Goal: Communication & Community: Answer question/provide support

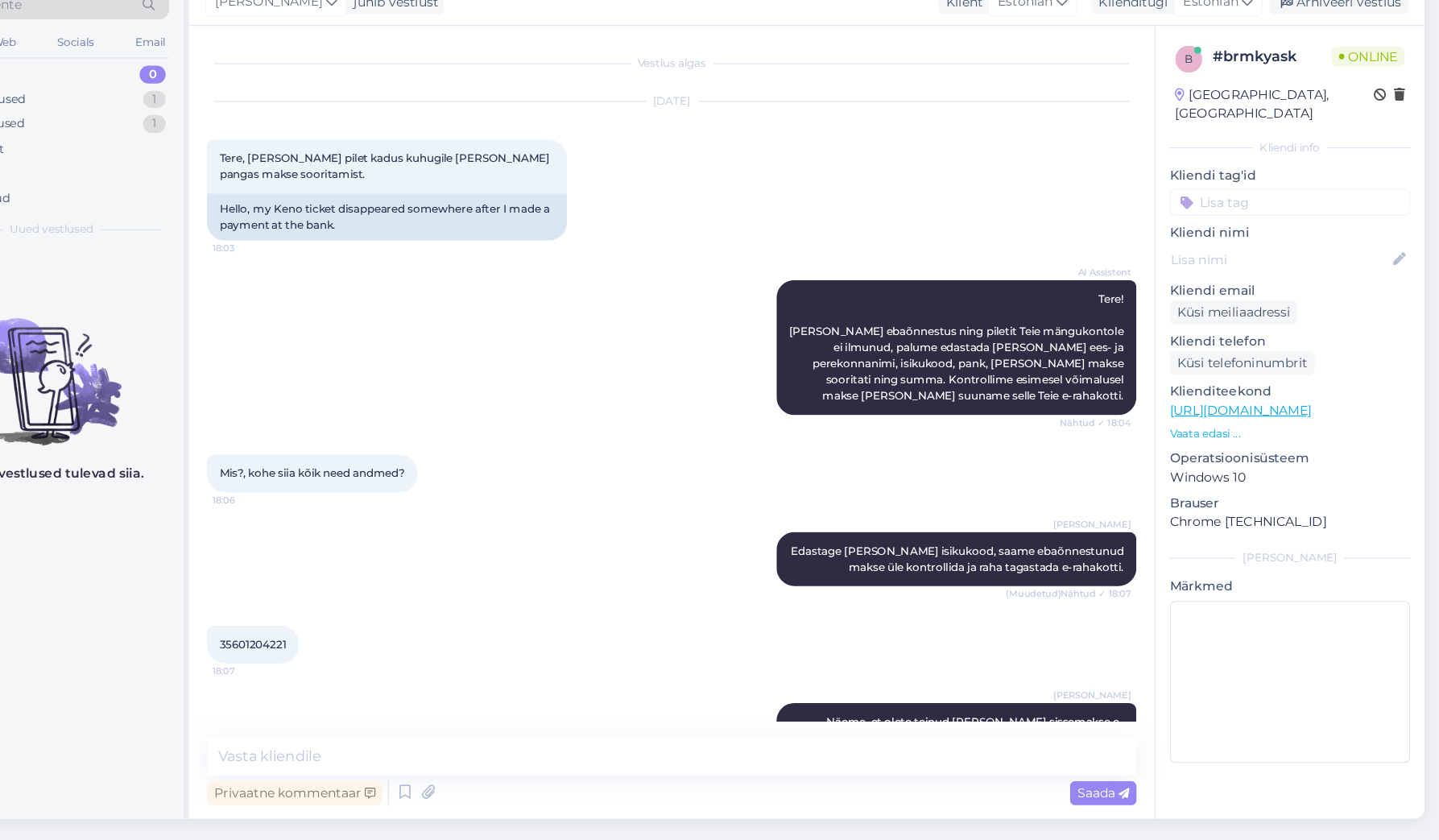
scroll to position [78, 0]
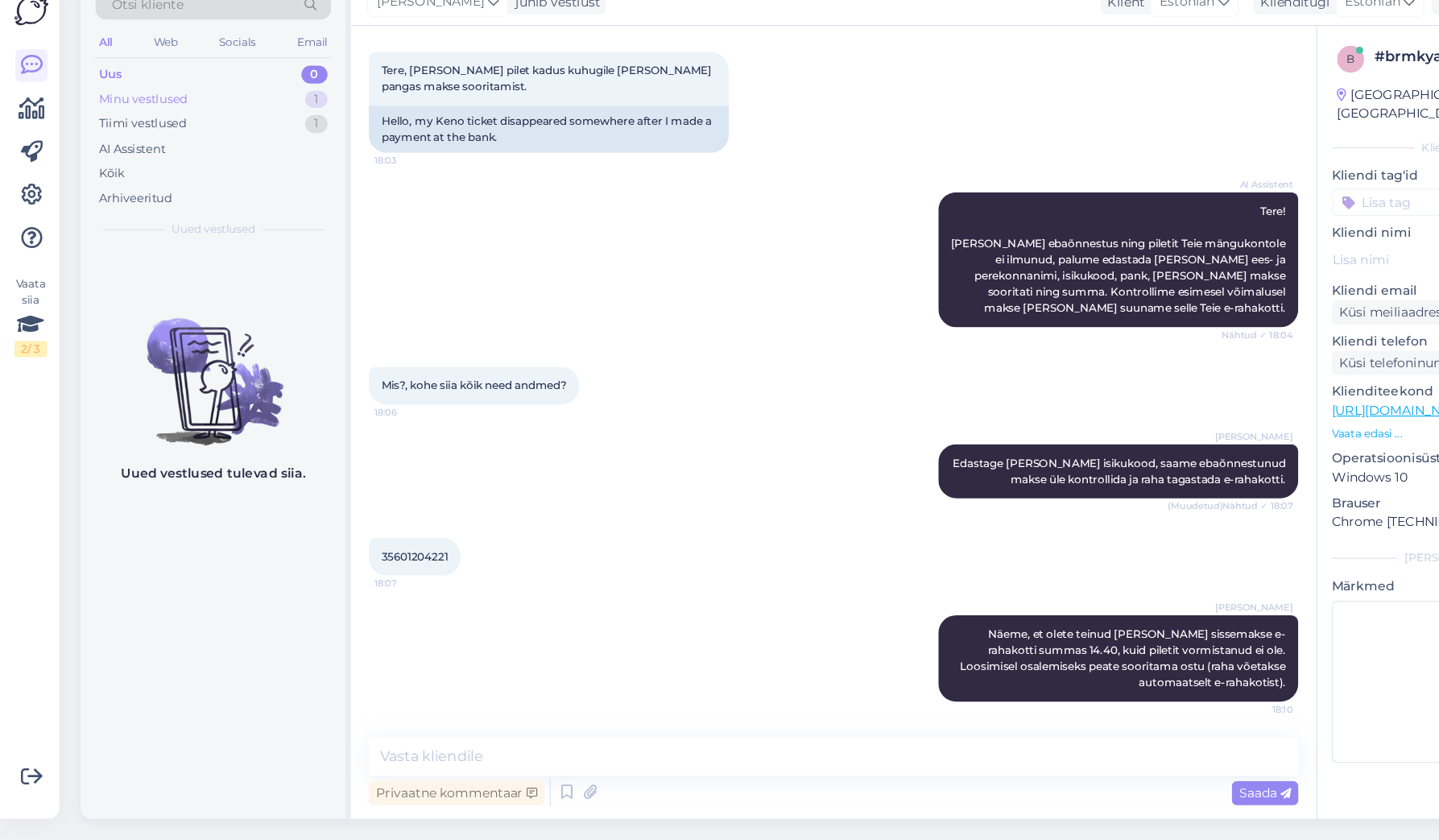
click at [146, 169] on div "Minu vestlused" at bounding box center [129, 177] width 80 height 16
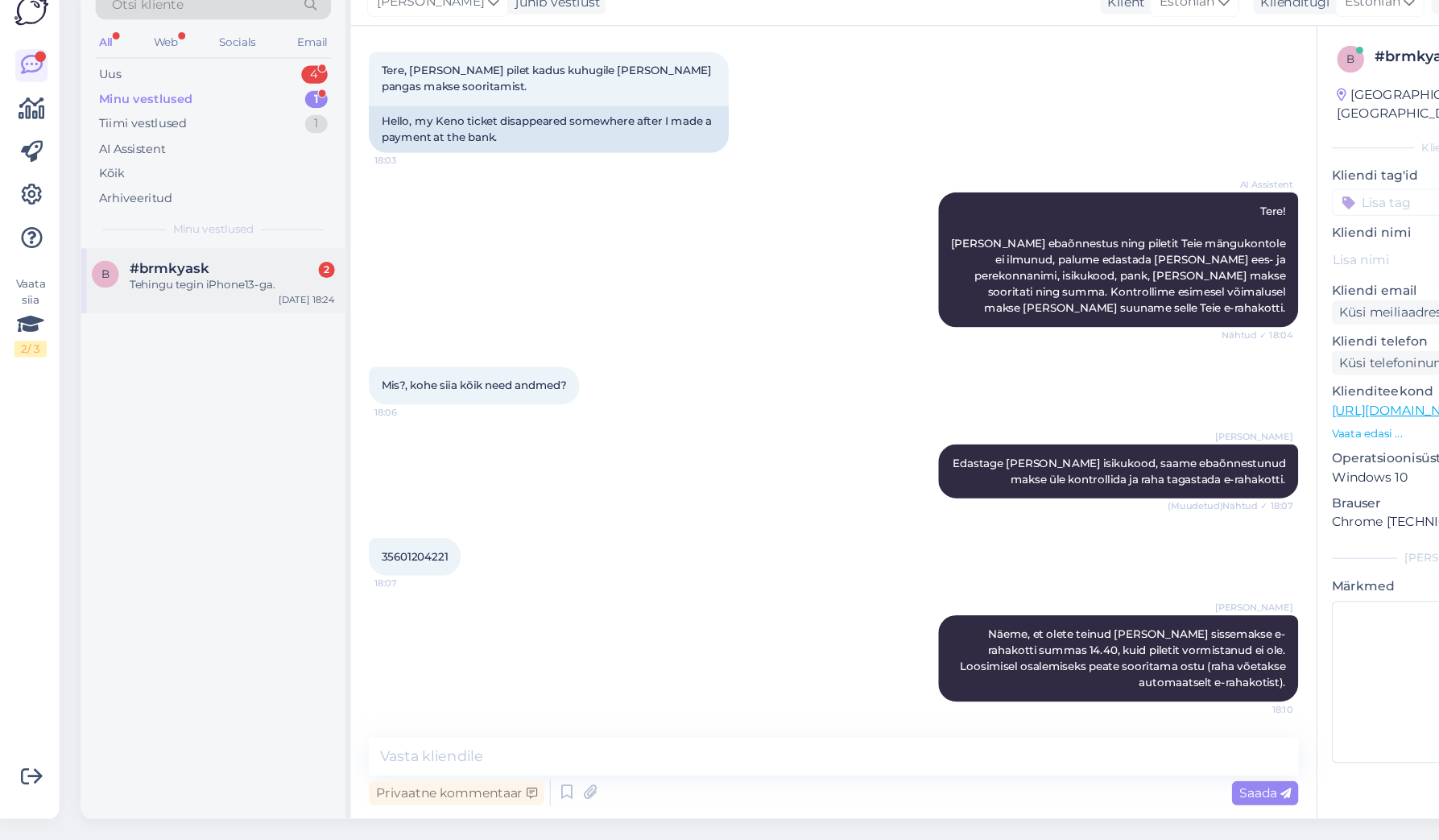
click at [181, 336] on div "Tehingu tegin iPhone13-ga." at bounding box center [208, 343] width 184 height 15
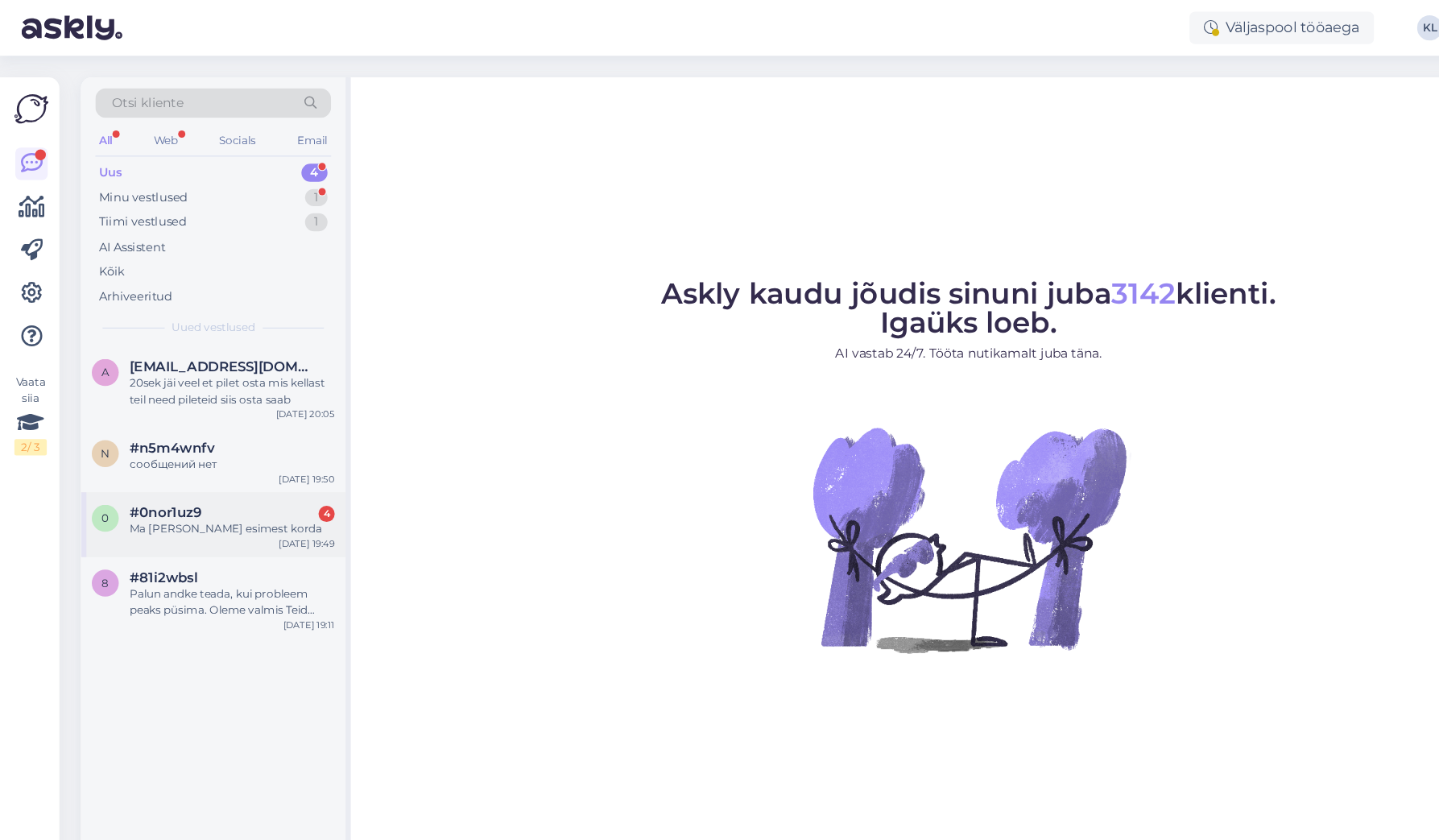
drag, startPoint x: 180, startPoint y: 363, endPoint x: 198, endPoint y: 363, distance: 18.0
click at [180, 363] on div "A [EMAIL_ADDRESS][DOMAIN_NAME] 20sek jäi veel et pilet osta mis kellast teil ne…" at bounding box center [190, 346] width 237 height 72
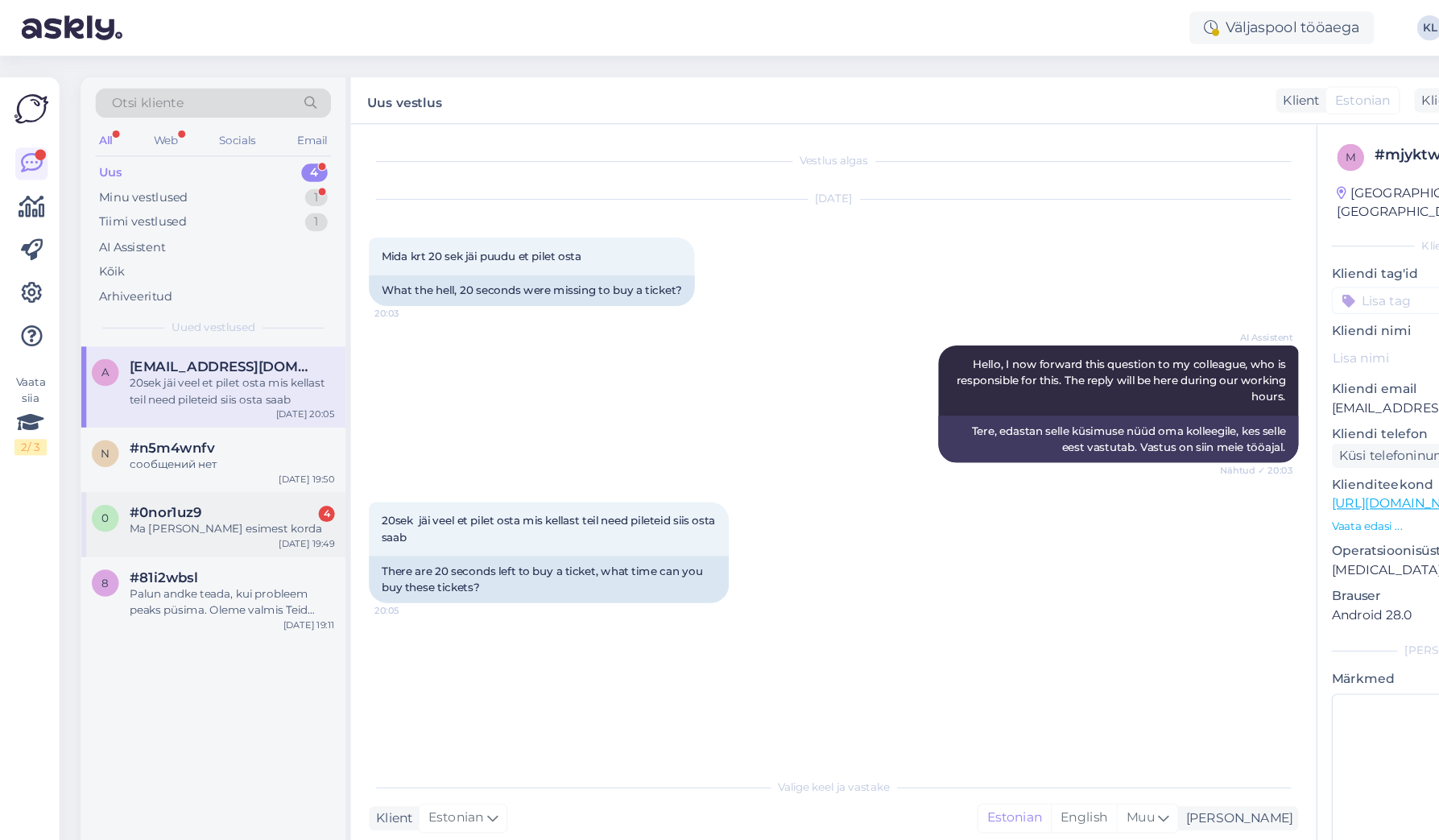
click at [199, 485] on div "0 #0nor1uz9 4 Ma [PERSON_NAME] esimest korda [DATE] 19:49" at bounding box center [190, 469] width 237 height 58
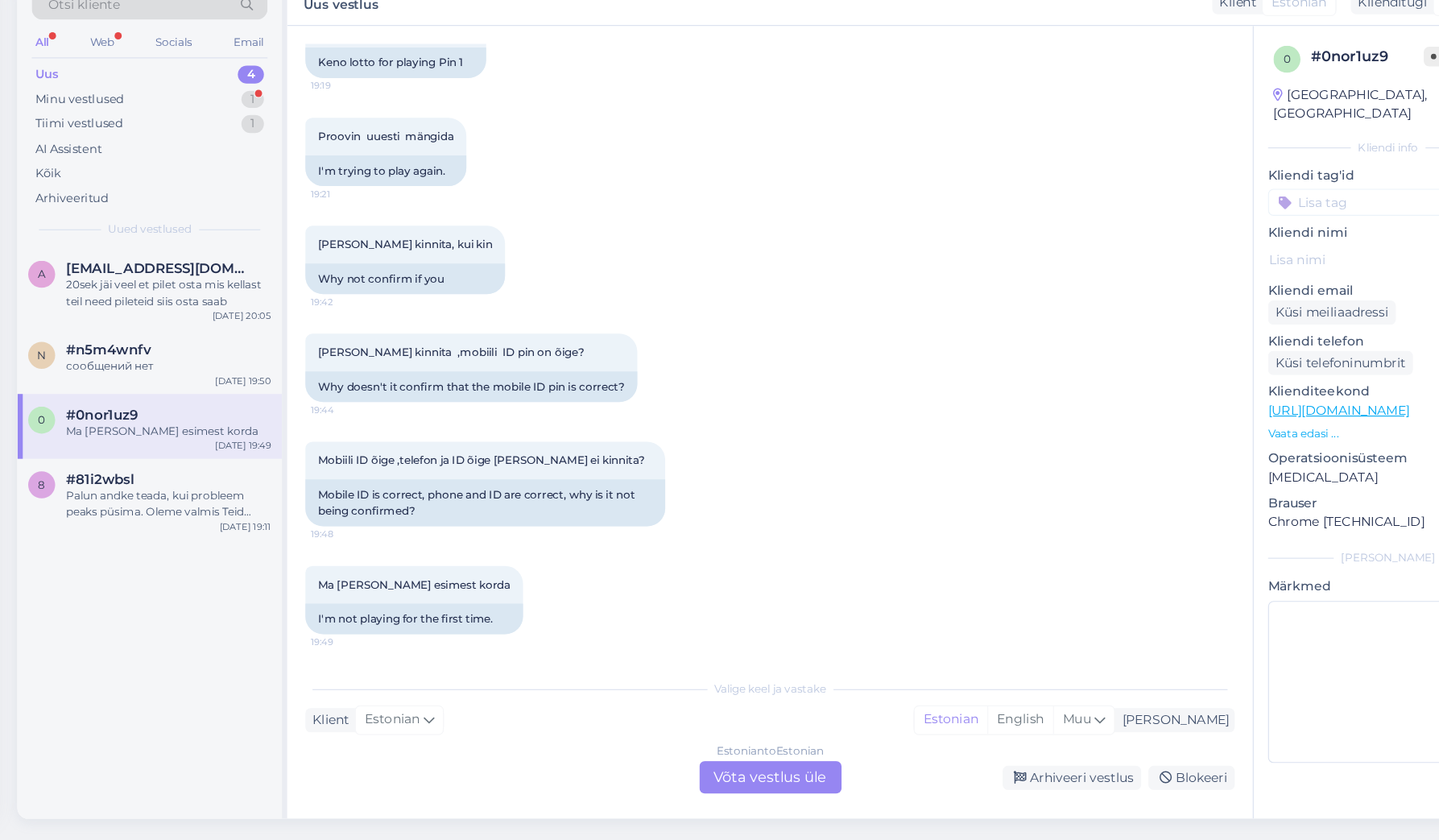
click at [683, 769] on div "Estonian to Estonian Võta vestlus üle" at bounding box center [746, 784] width 127 height 29
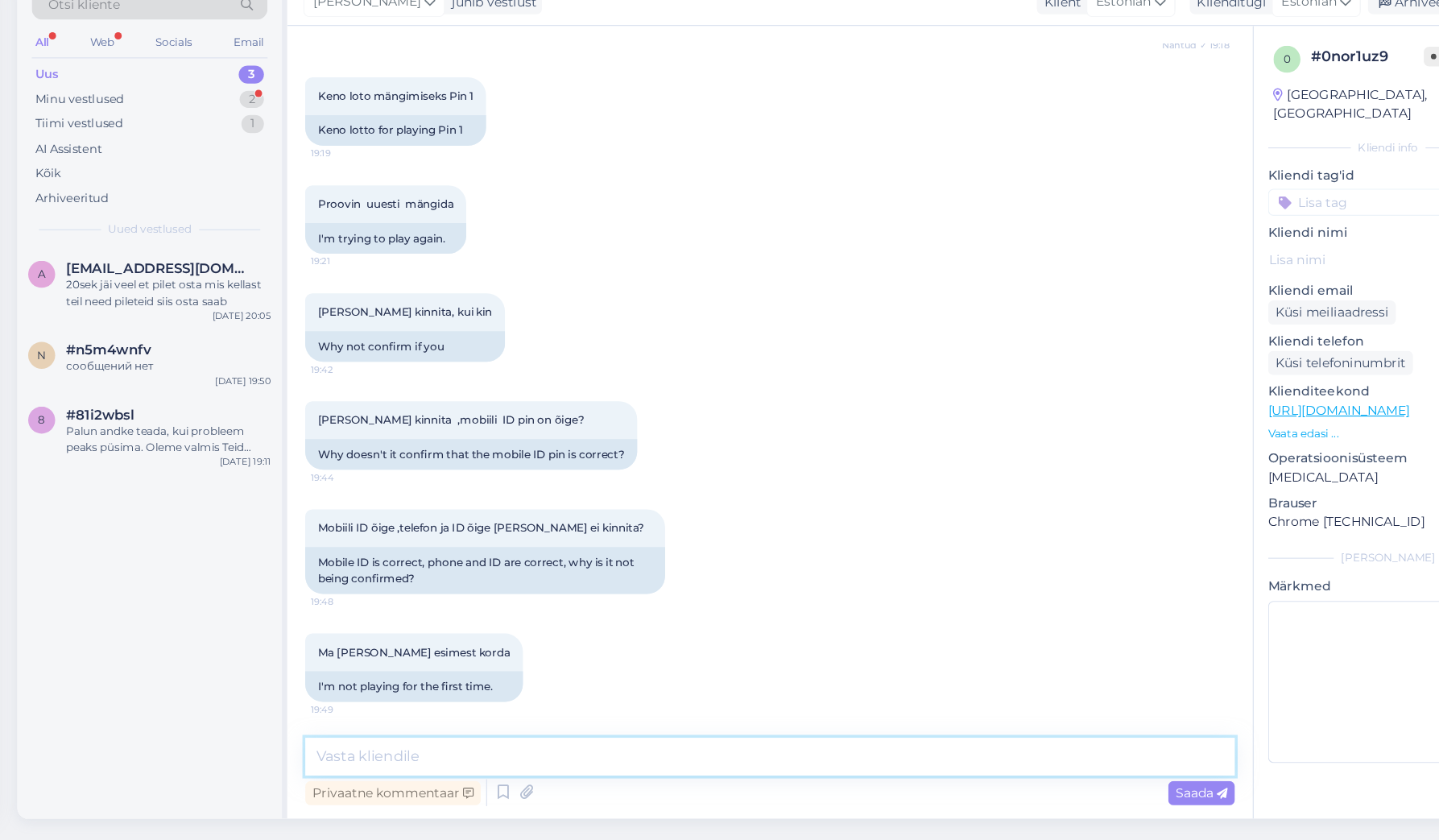
click at [435, 748] on textarea at bounding box center [746, 765] width 832 height 34
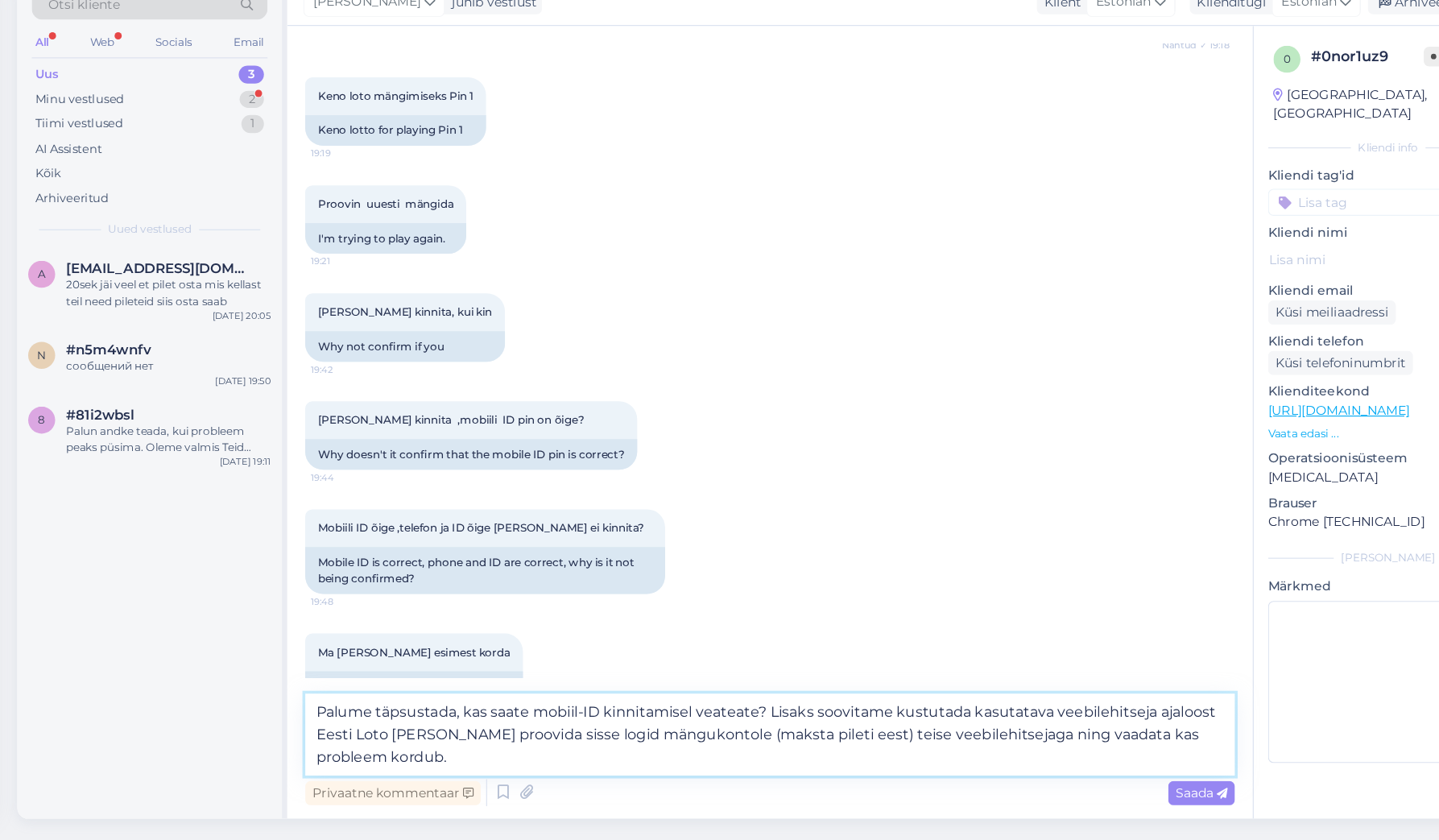
click at [518, 709] on textarea "Palume täpsustada, kas saate mobiil-ID kinnitamisel veateate? Lisaks soovitame …" at bounding box center [746, 746] width 832 height 73
type textarea "Palume täpsustada, kas saate mobiil-ID kinnitamisel veateate? Lisaks soovitame …"
click at [1109, 790] on span "Saada" at bounding box center [1132, 798] width 46 height 15
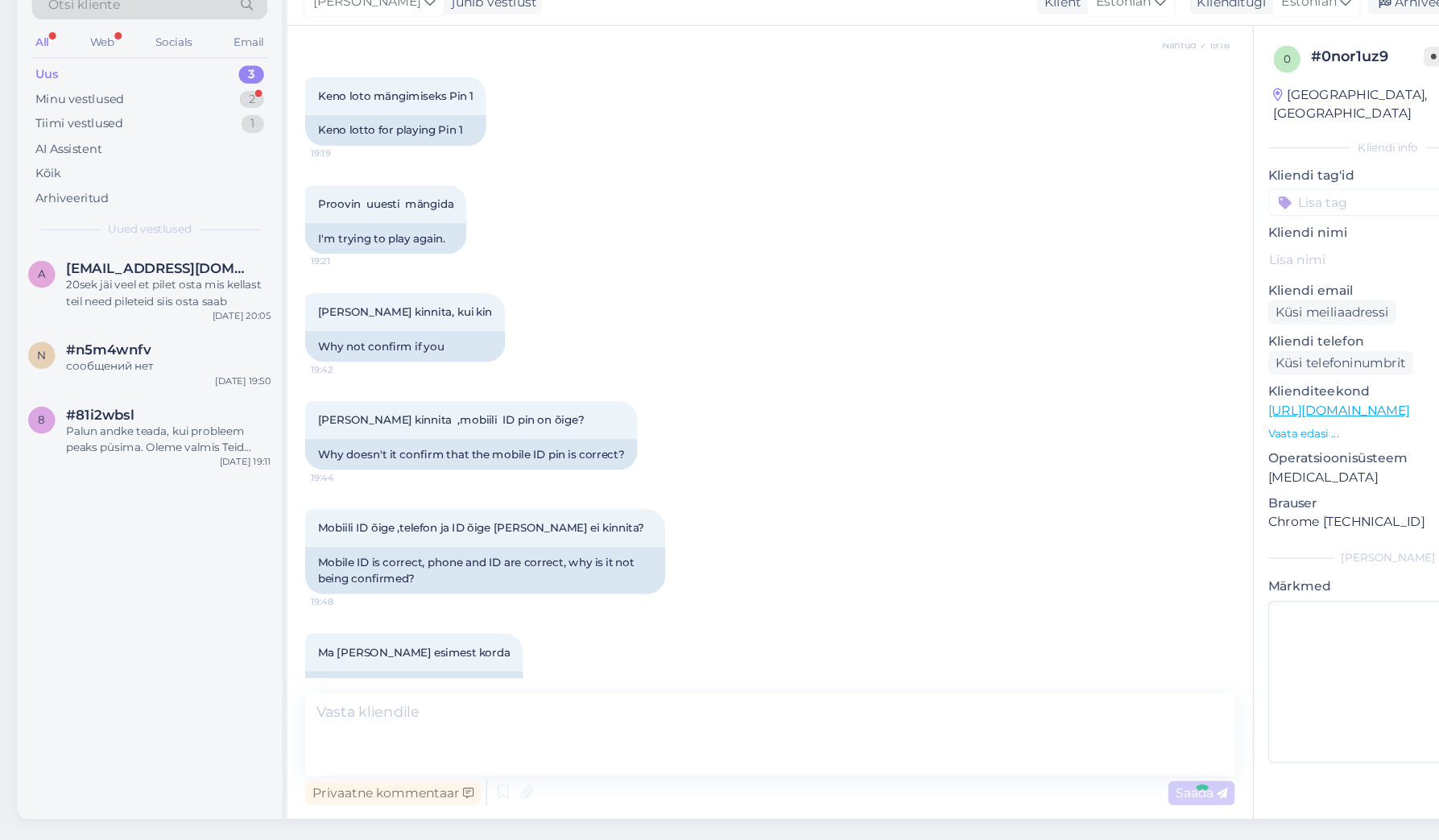
scroll to position [407, 0]
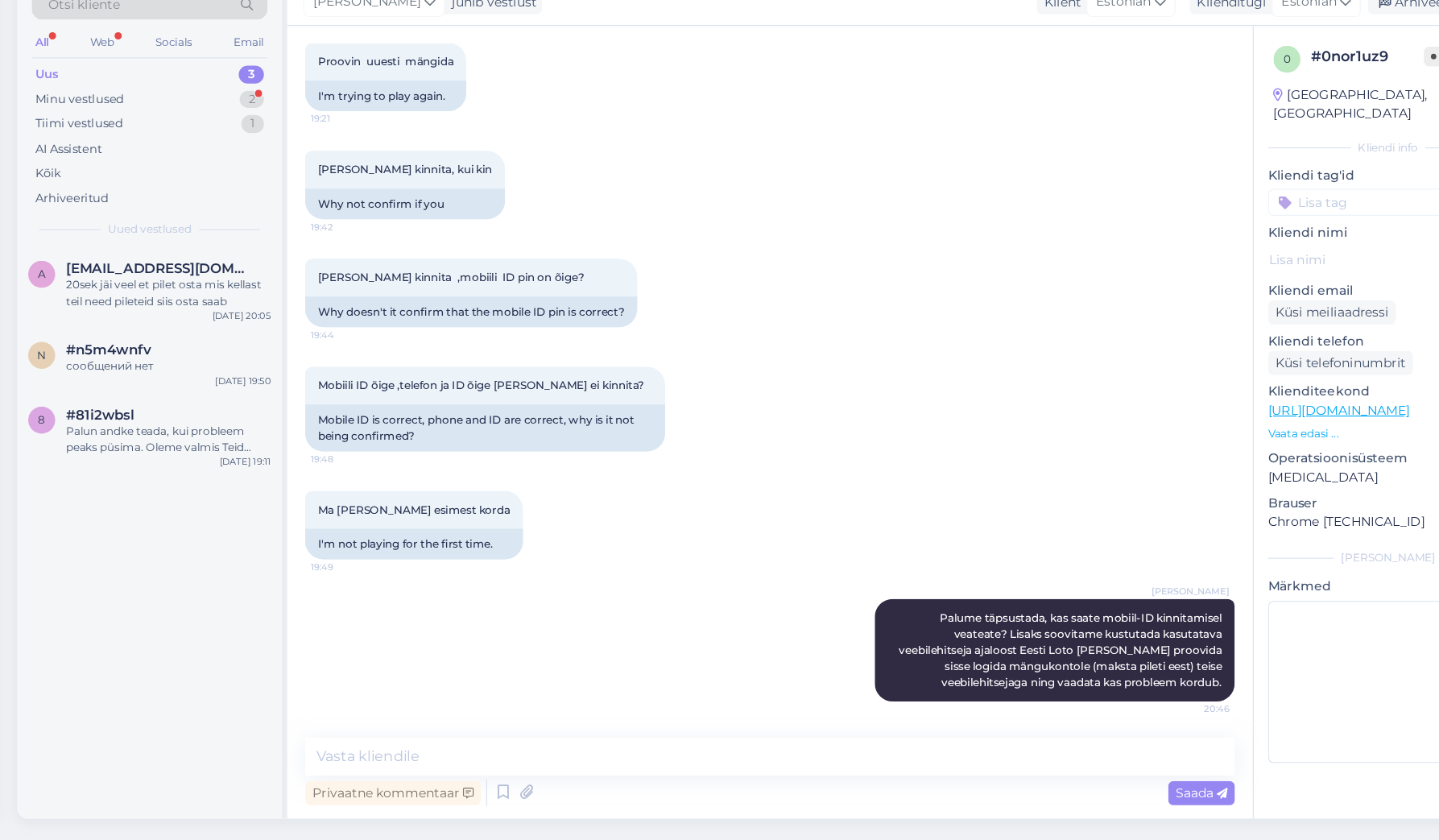
click at [1235, 257] on input at bounding box center [1300, 269] width 215 height 24
type input "mob"
drag, startPoint x: 1235, startPoint y: 168, endPoint x: 1236, endPoint y: 210, distance: 42.0
click at [1265, 308] on span "Mobiil-ID" at bounding box center [1287, 313] width 44 height 10
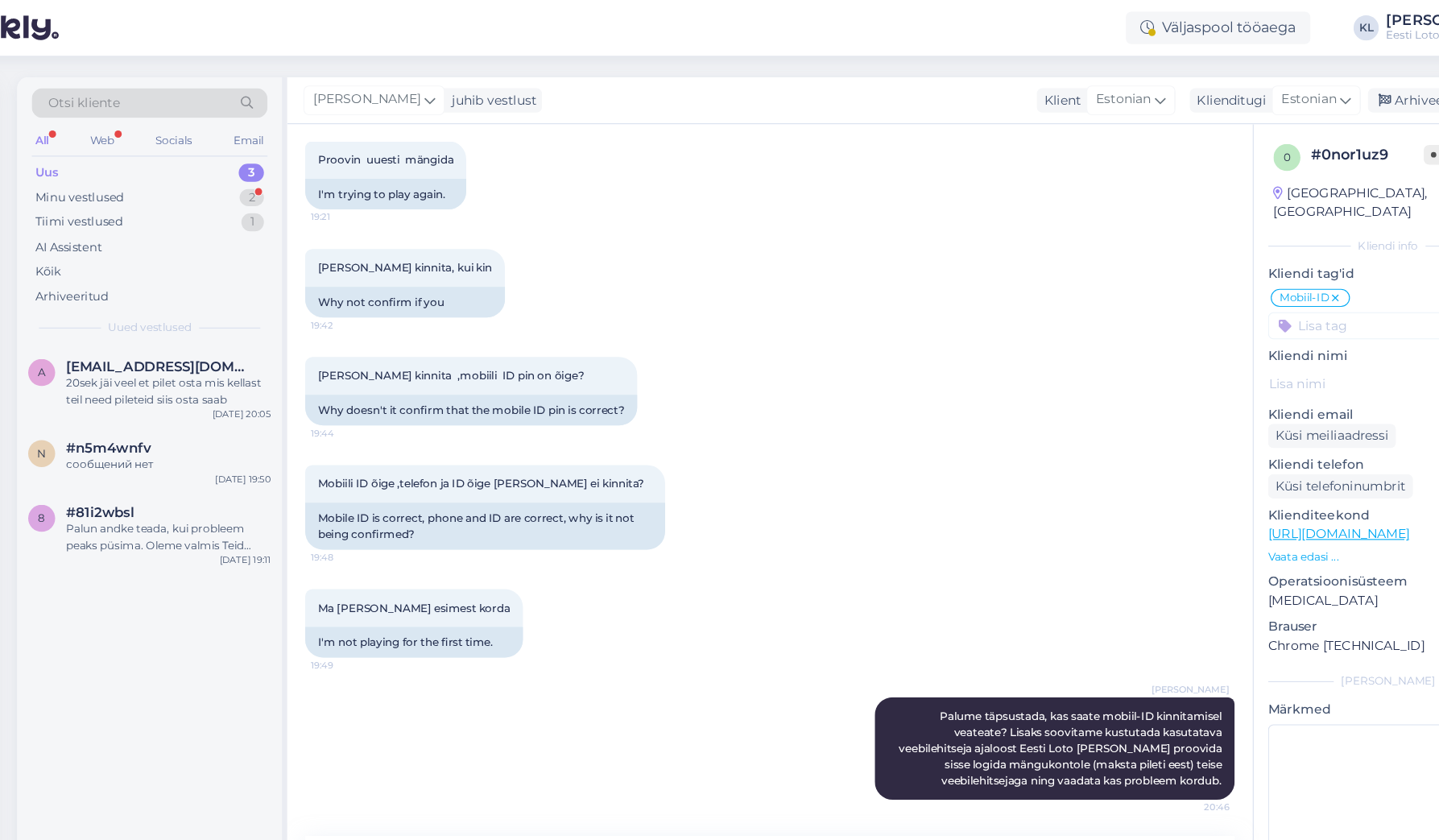
scroll to position [0, 0]
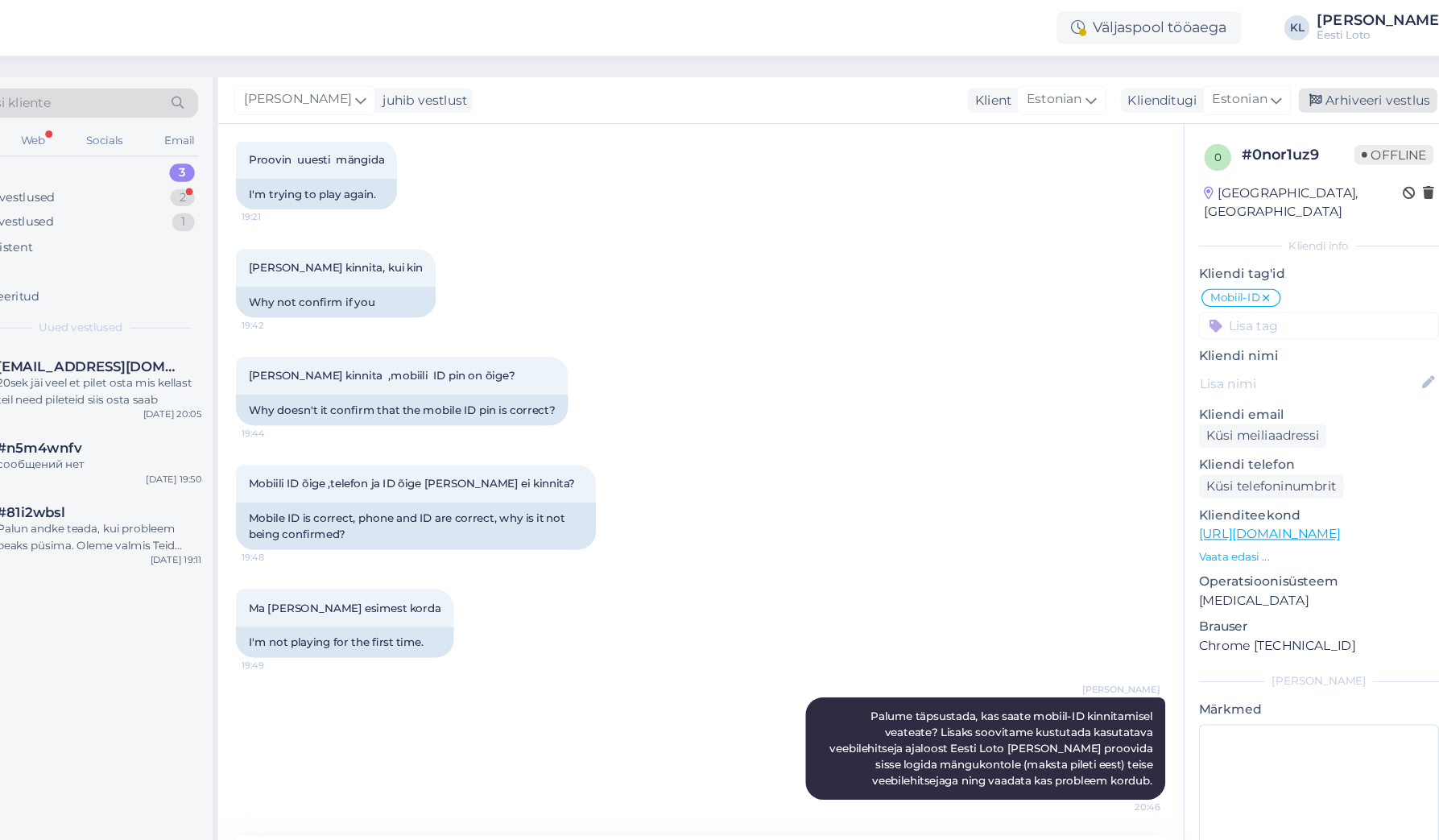
click at [1281, 90] on div "Arhiveeri vestlus" at bounding box center [1343, 90] width 124 height 22
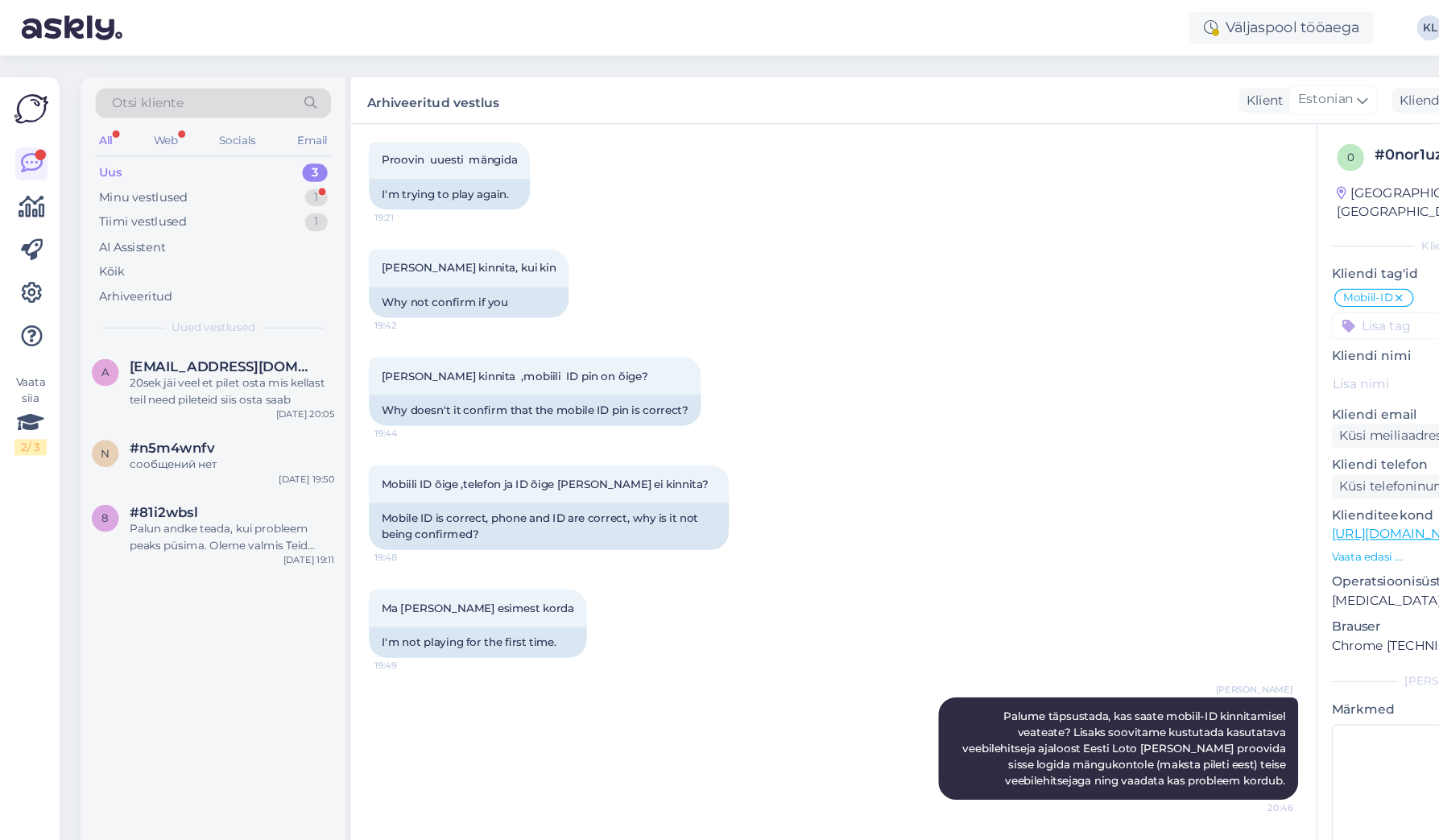
click at [184, 488] on div "Palun andke teada, kui probleem peaks püsima. Oleme valmis Teid edasi aitama." at bounding box center [208, 481] width 184 height 29
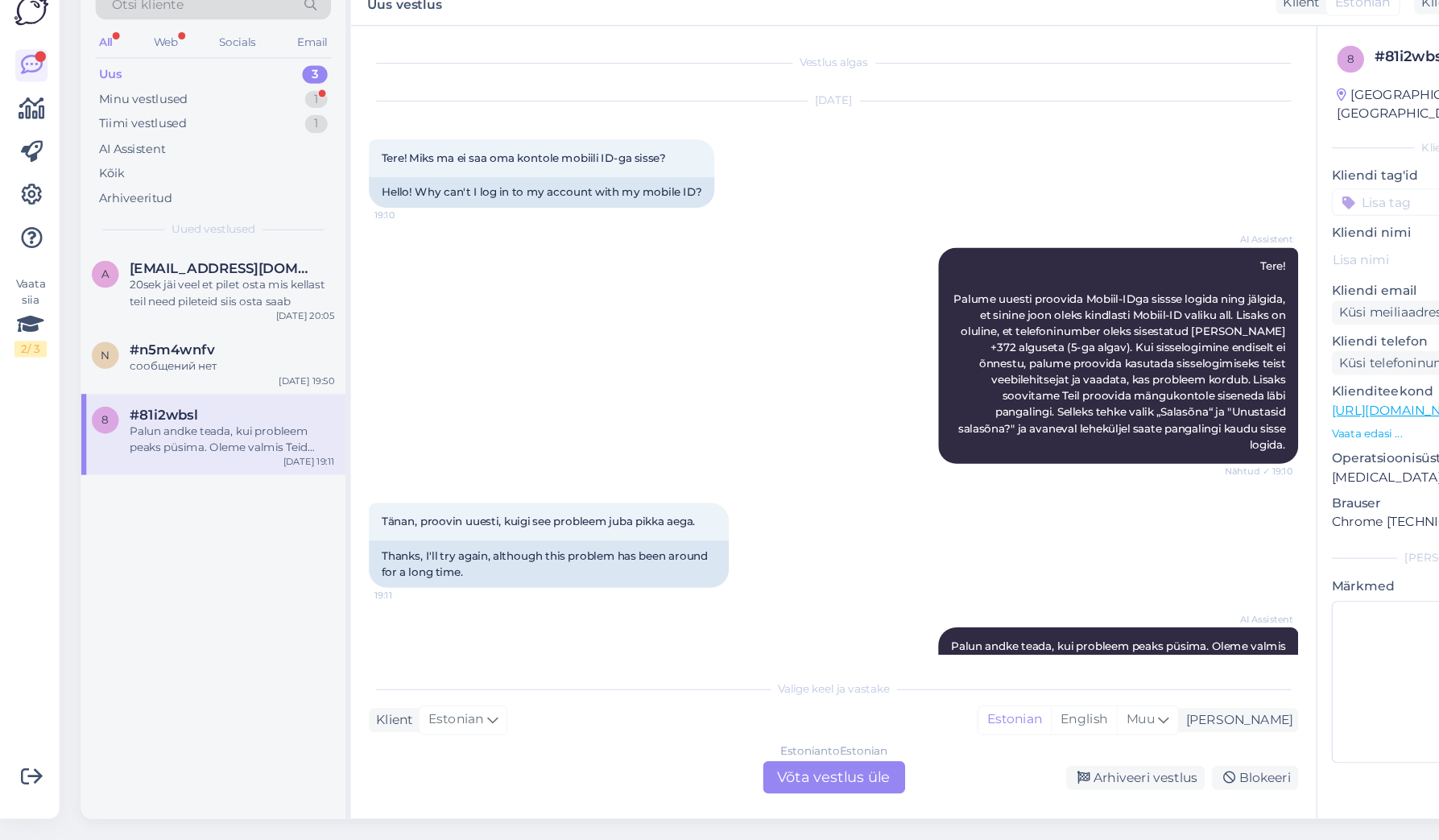
click at [717, 769] on div "Estonian to Estonian Võta vestlus üle" at bounding box center [746, 784] width 127 height 29
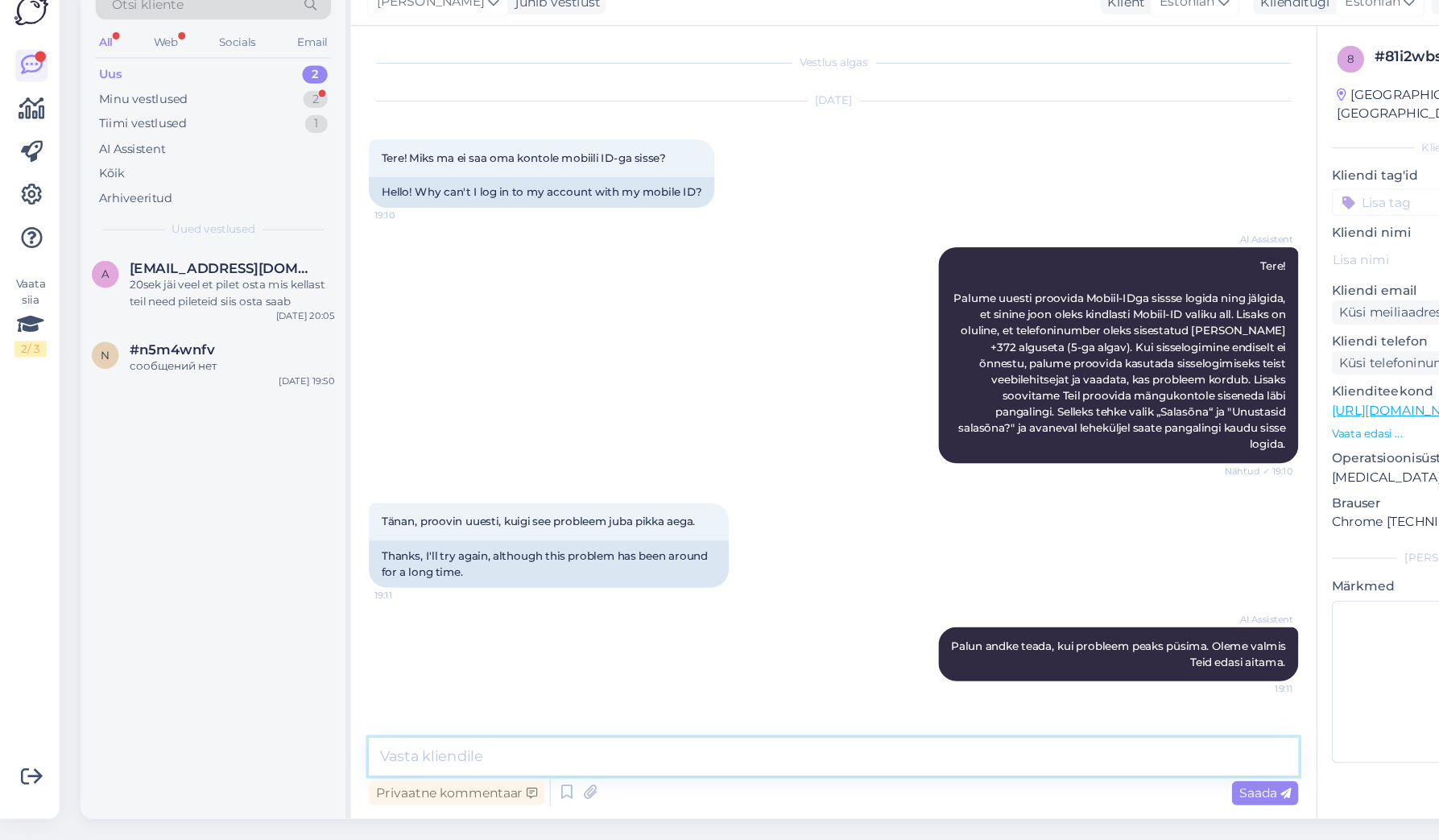
click at [509, 748] on textarea at bounding box center [746, 765] width 832 height 34
type textarea "Palume täpsustada, kas saate sisselogimisel veateate?"
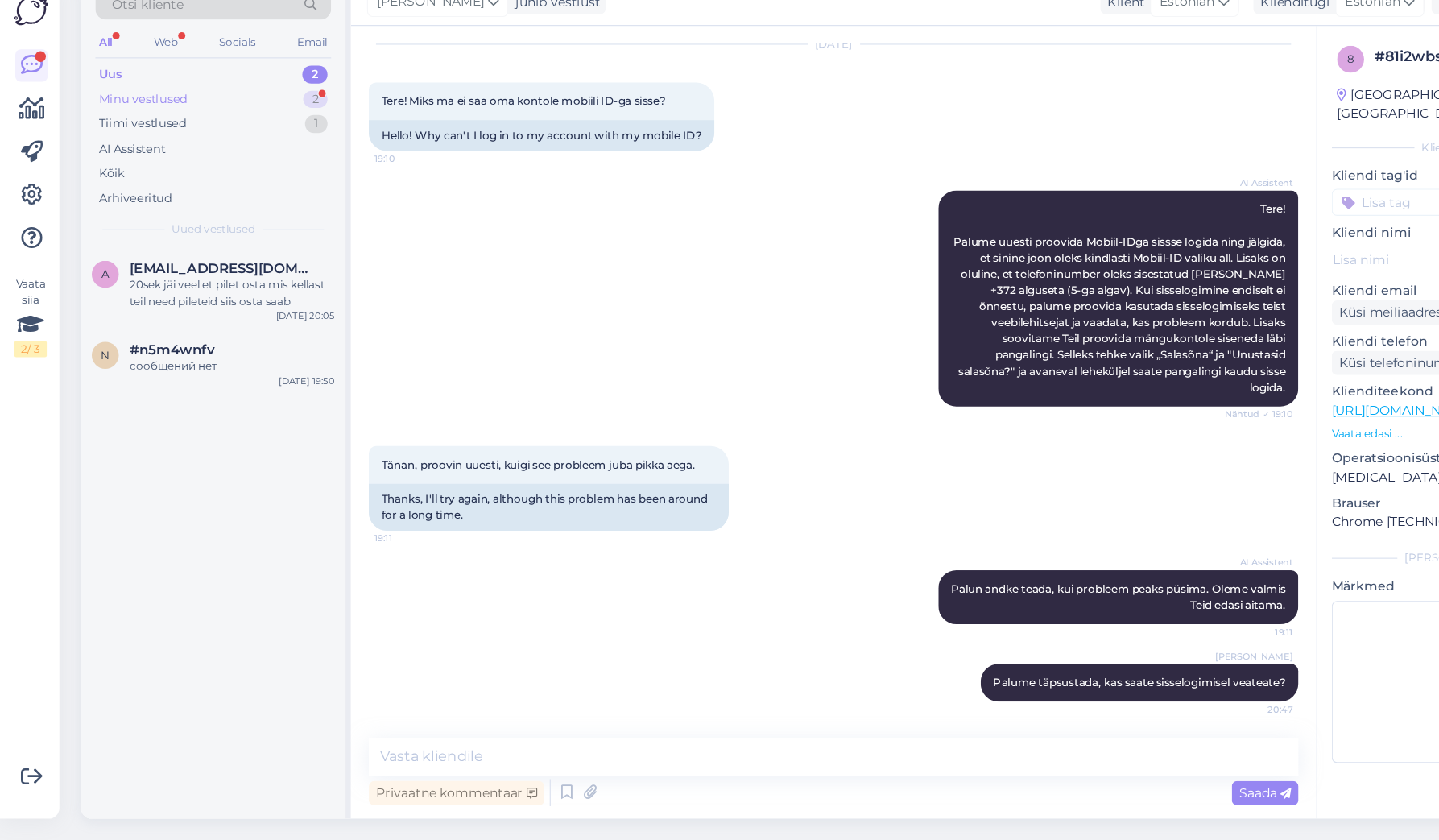
click at [193, 166] on div "Minu vestlused 2" at bounding box center [190, 177] width 211 height 23
click at [226, 336] on div "Palume täpsustada, kas saate sisselogimisel veateate?" at bounding box center [208, 351] width 184 height 29
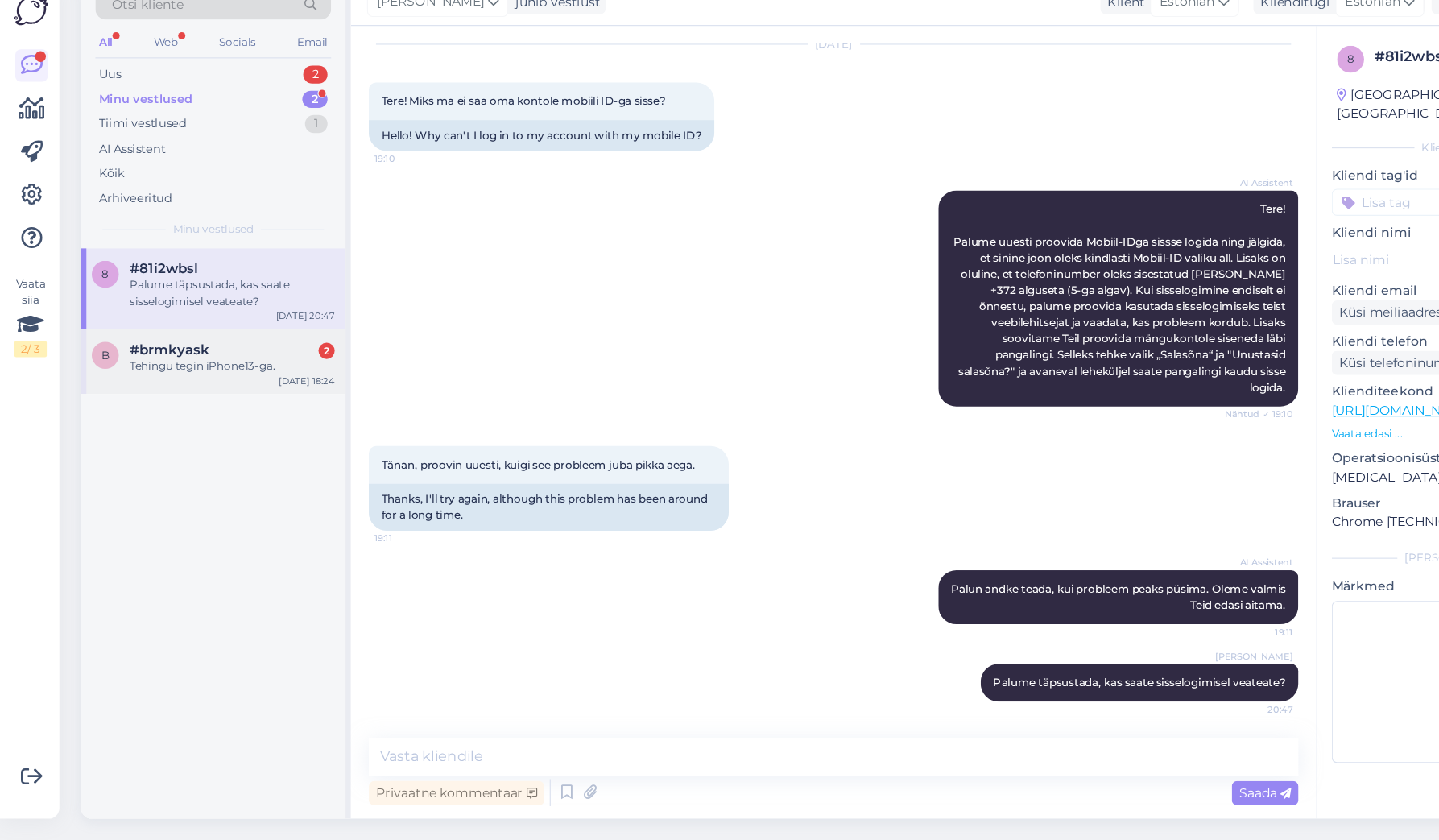
click at [212, 409] on div "Tehingu tegin iPhone13-ga." at bounding box center [208, 416] width 184 height 15
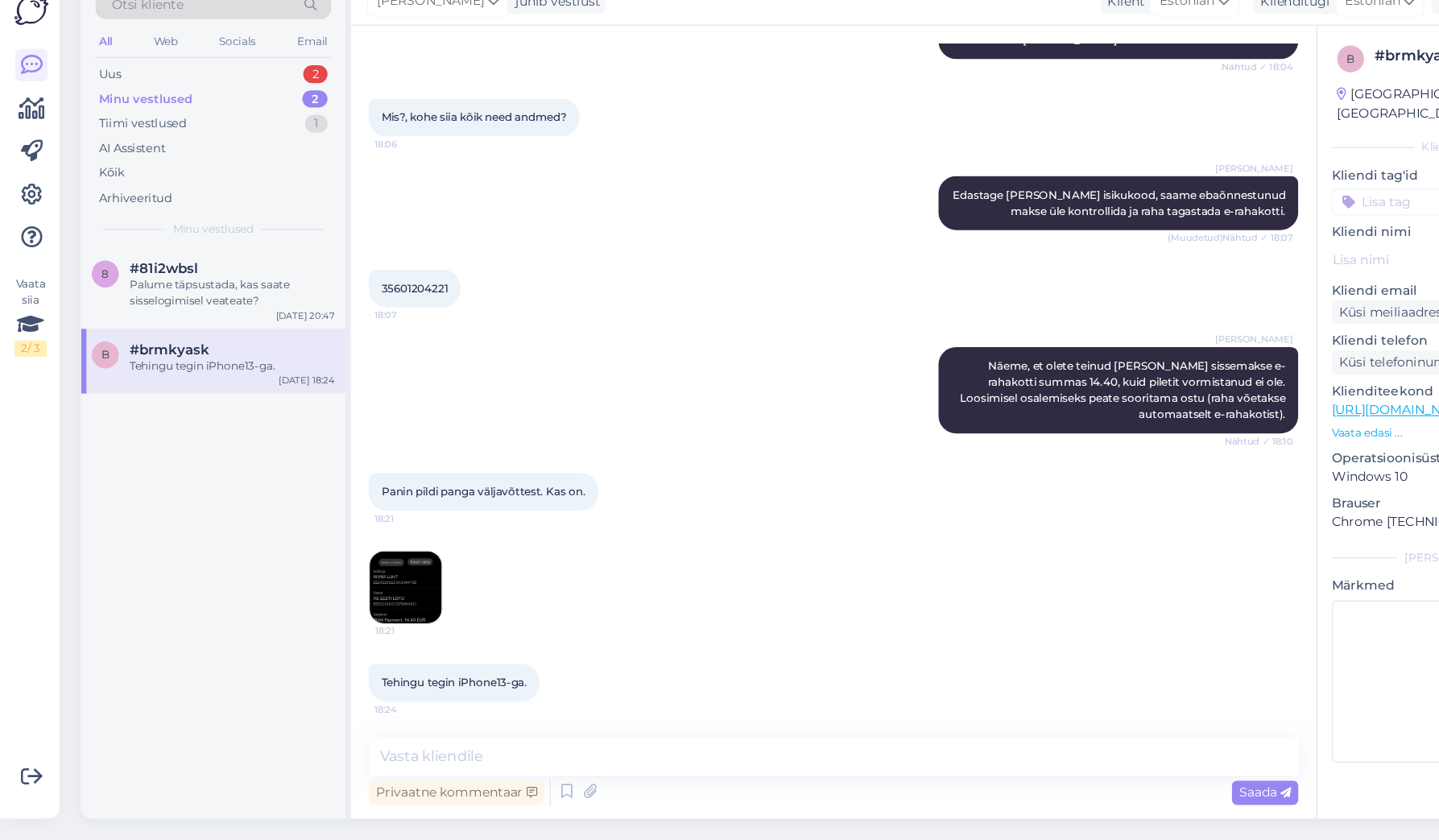
scroll to position [0, 0]
click at [369, 581] on img at bounding box center [363, 613] width 64 height 64
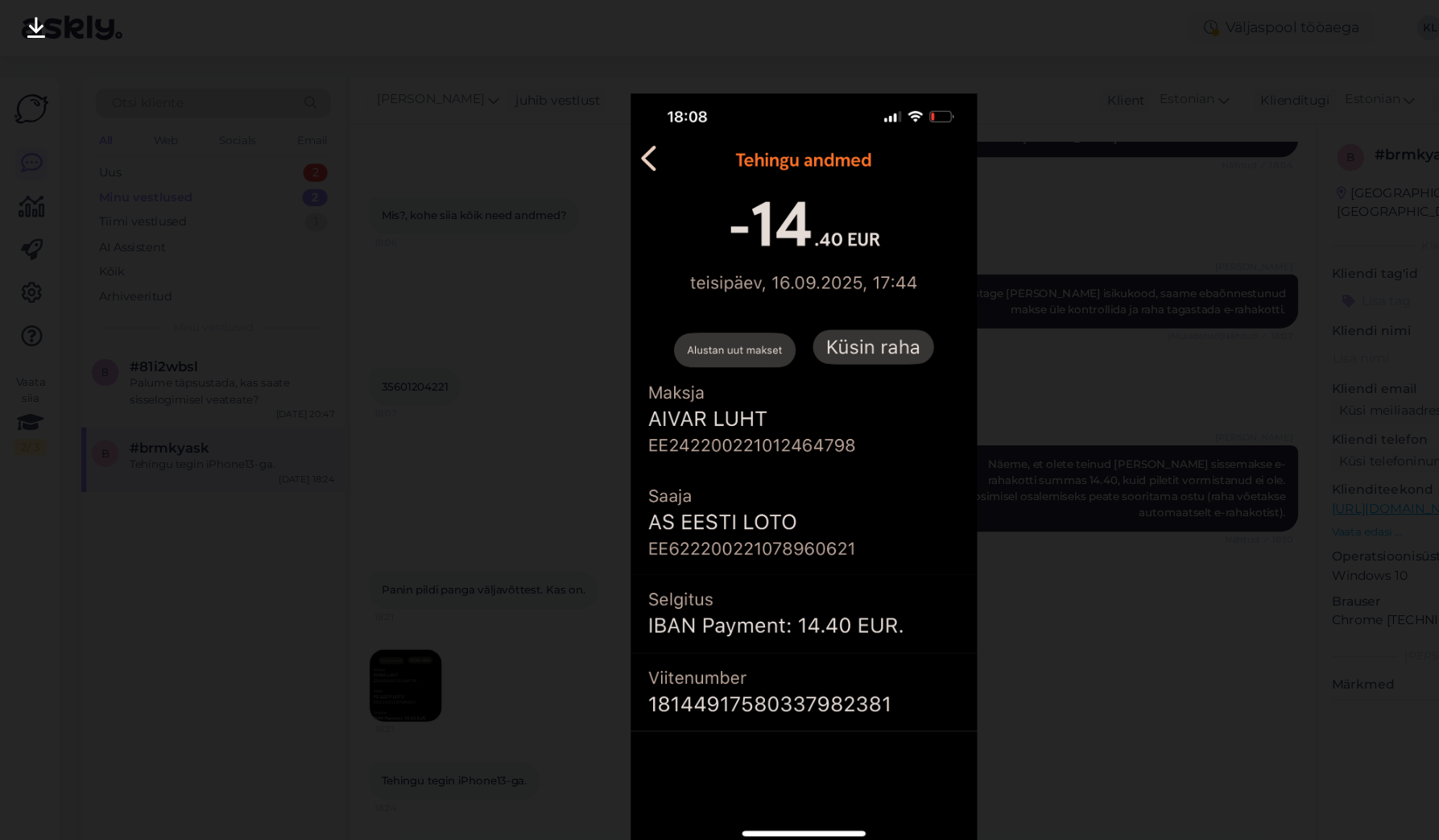
click at [645, 623] on img at bounding box center [720, 419] width 310 height 672
click at [644, 631] on img at bounding box center [720, 419] width 310 height 672
drag, startPoint x: 644, startPoint y: 631, endPoint x: 693, endPoint y: 621, distance: 50.0
click at [645, 630] on img at bounding box center [720, 419] width 310 height 672
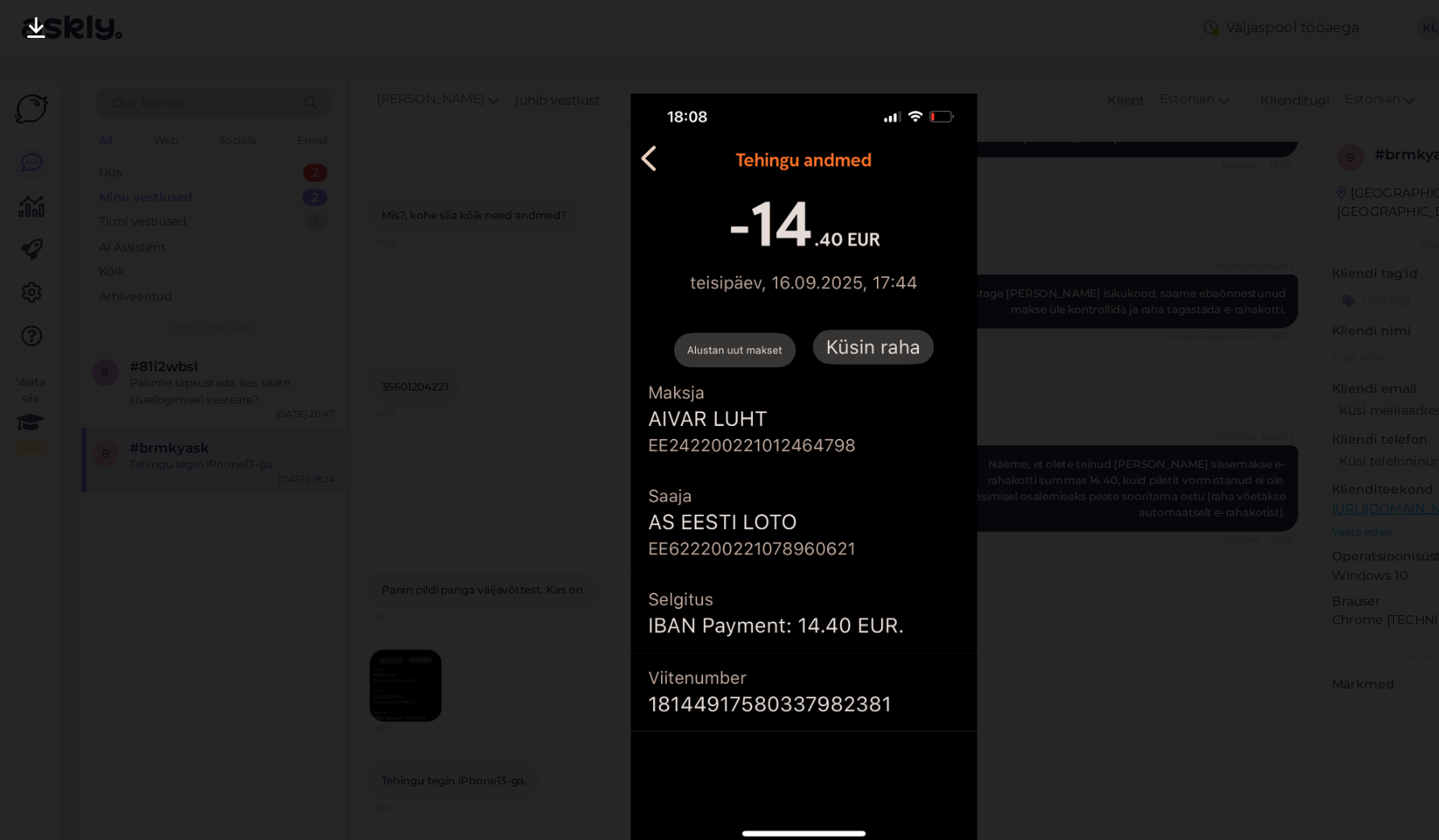
click at [728, 623] on img at bounding box center [720, 419] width 310 height 672
drag, startPoint x: 728, startPoint y: 623, endPoint x: 749, endPoint y: 622, distance: 21.0
click at [733, 623] on img at bounding box center [720, 419] width 310 height 672
drag, startPoint x: 991, startPoint y: 604, endPoint x: 966, endPoint y: 604, distance: 25.0
click at [990, 604] on div at bounding box center [720, 420] width 1439 height 840
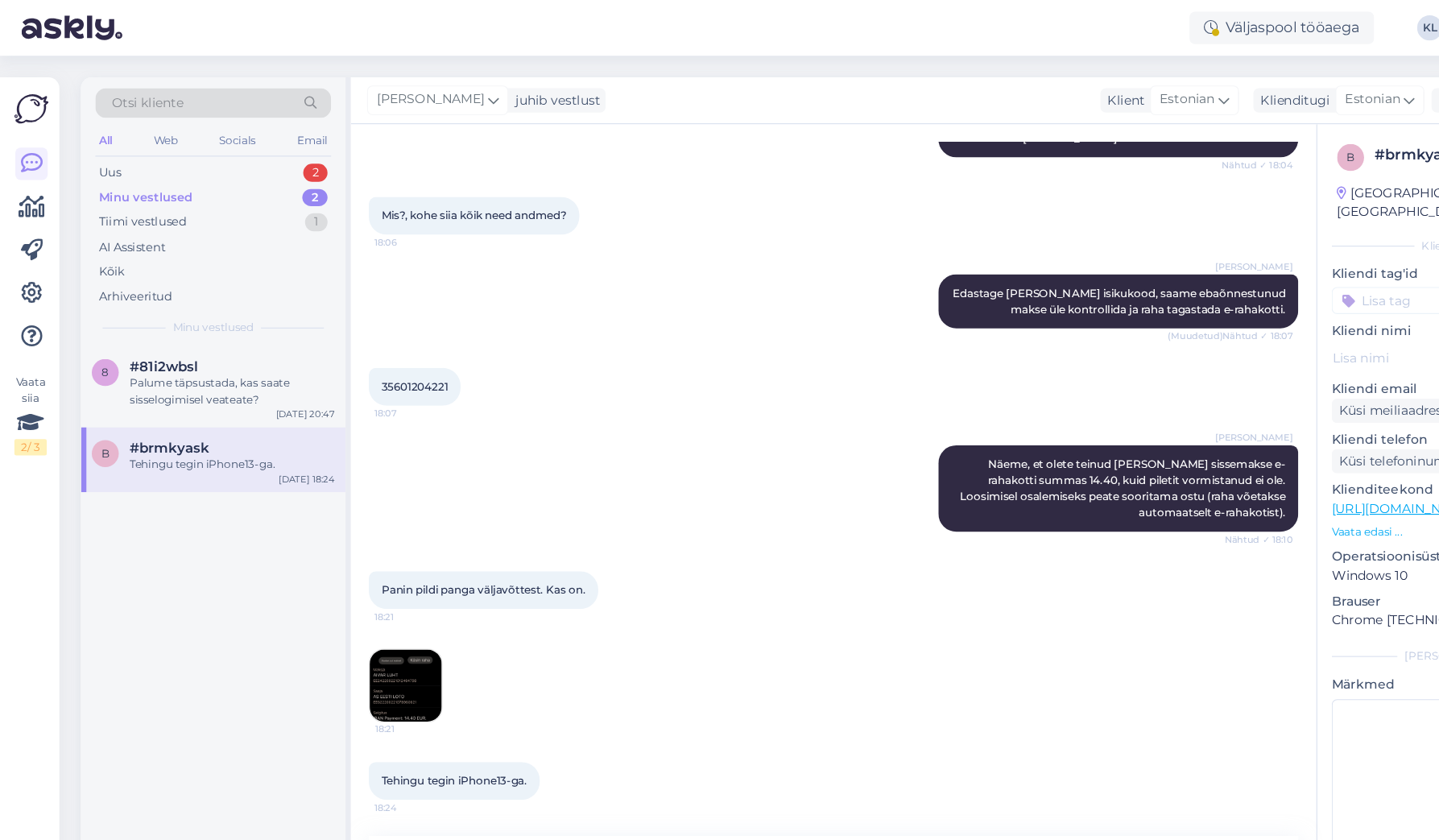
click at [343, 620] on img at bounding box center [363, 613] width 64 height 64
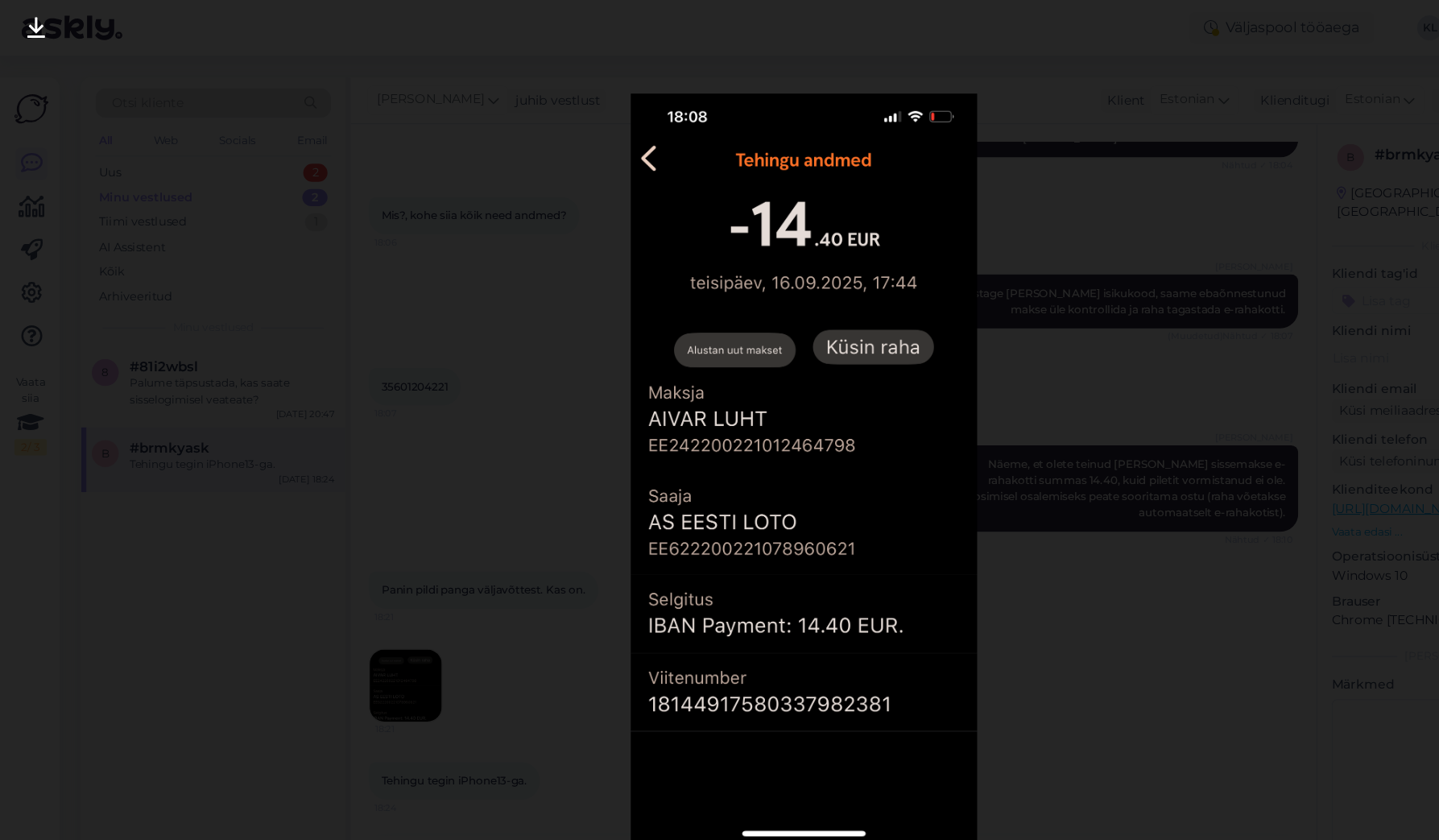
click at [642, 626] on img at bounding box center [720, 419] width 310 height 672
drag, startPoint x: 642, startPoint y: 626, endPoint x: 685, endPoint y: 627, distance: 43.0
click at [642, 626] on img at bounding box center [720, 419] width 310 height 672
drag, startPoint x: 723, startPoint y: 630, endPoint x: 650, endPoint y: 632, distance: 73.0
drag, startPoint x: 462, startPoint y: 177, endPoint x: 466, endPoint y: 194, distance: 17.5
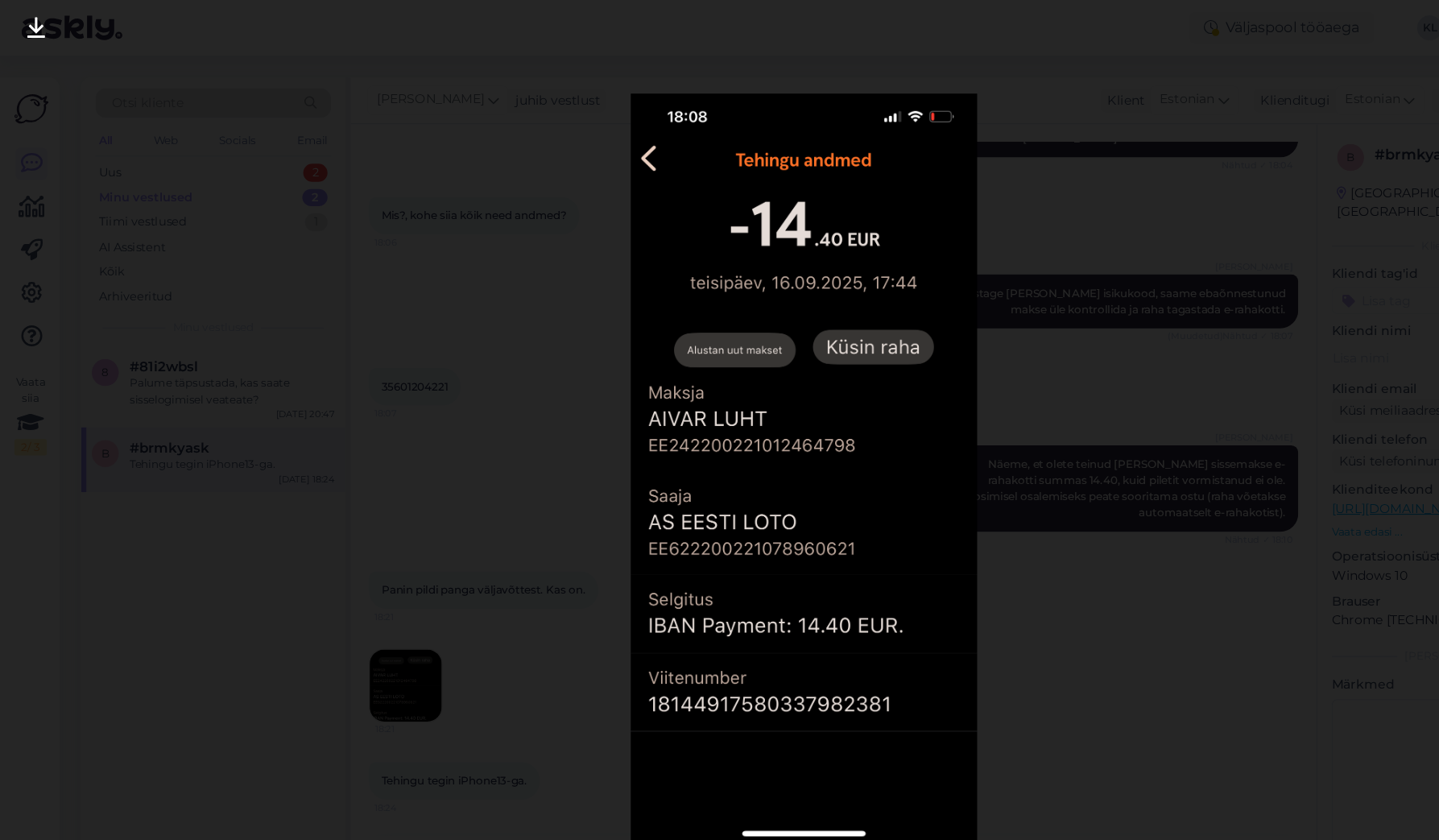
click at [462, 177] on div at bounding box center [720, 420] width 1439 height 840
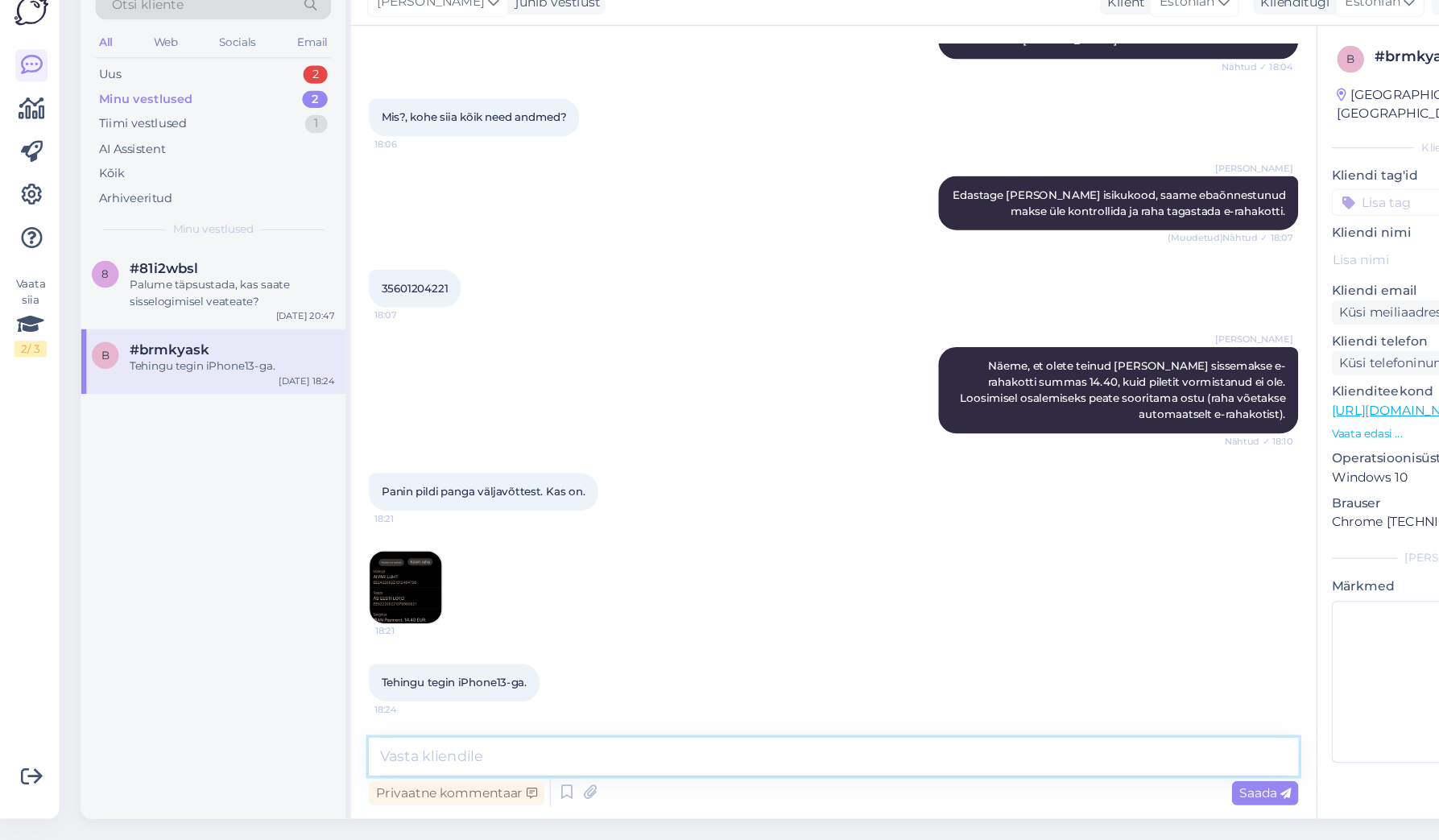
click at [434, 748] on textarea at bounding box center [746, 765] width 832 height 34
type textarea "Täname, et täpsustasite."
click at [1120, 790] on span "Saada" at bounding box center [1132, 798] width 46 height 15
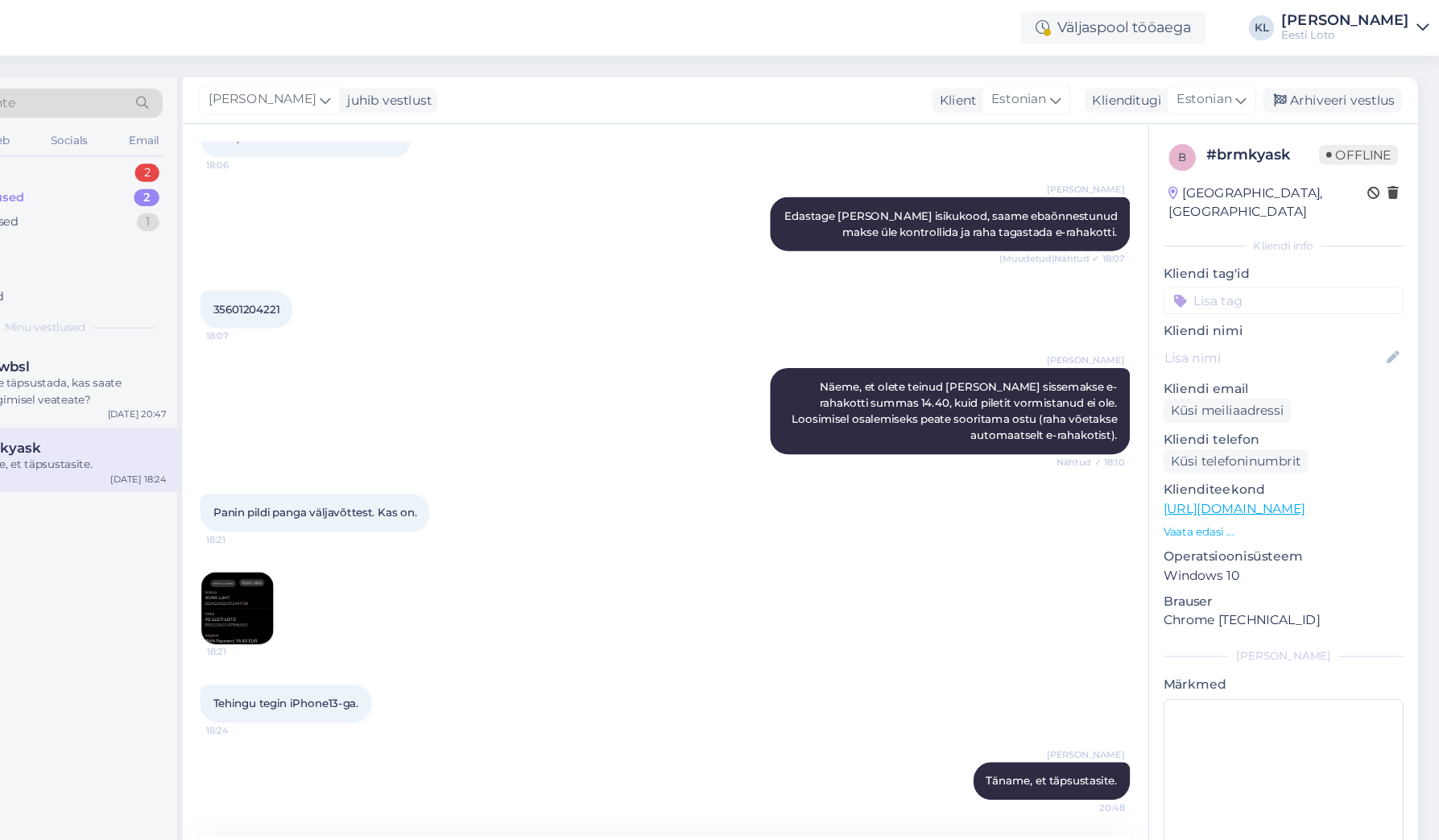
click at [1192, 257] on input at bounding box center [1300, 269] width 215 height 24
type input "pile"
click at [1266, 308] on span "Pileti ostmine" at bounding box center [1300, 313] width 67 height 10
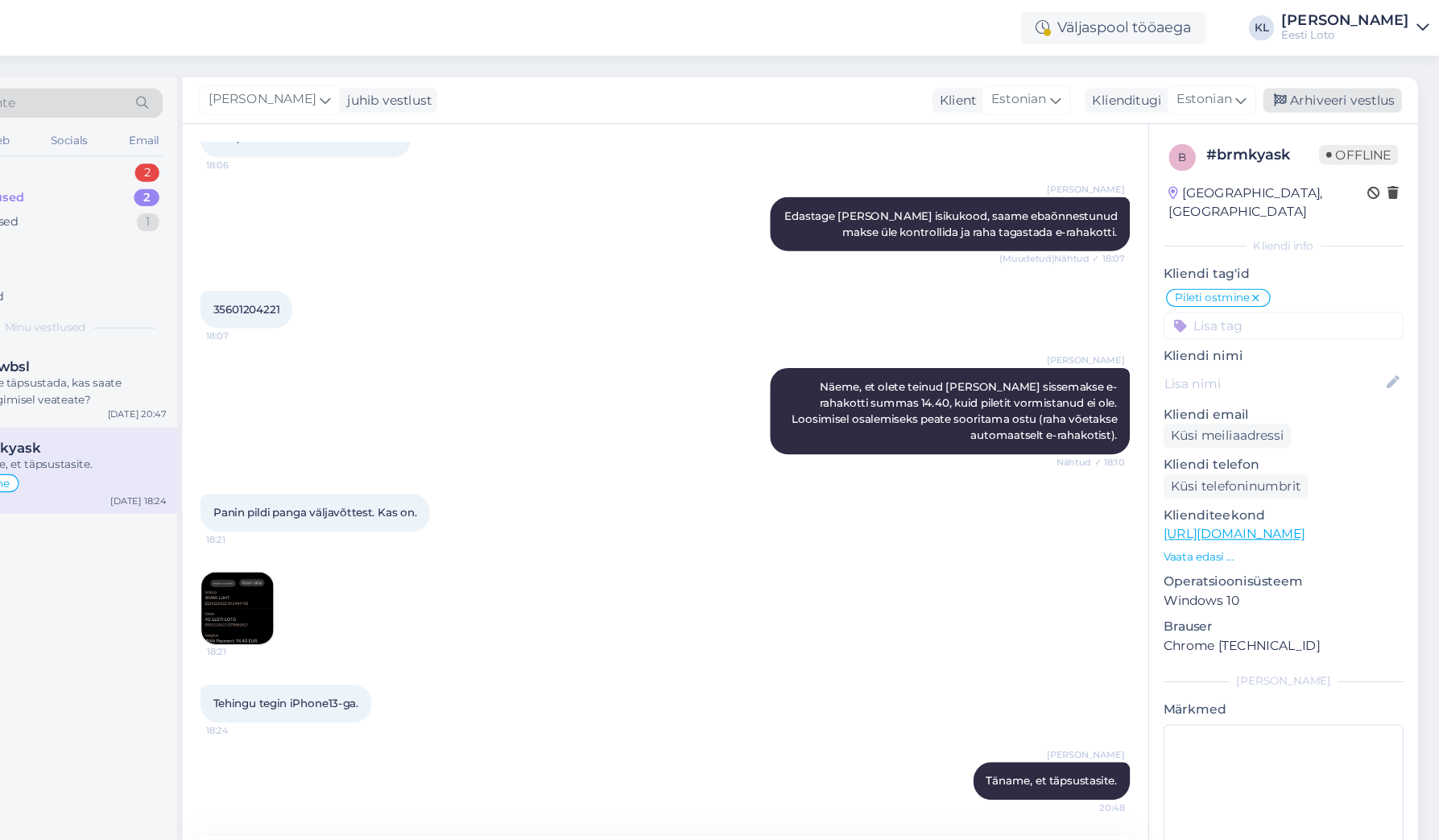
click at [1281, 97] on div "Arhiveeri vestlus" at bounding box center [1343, 90] width 124 height 22
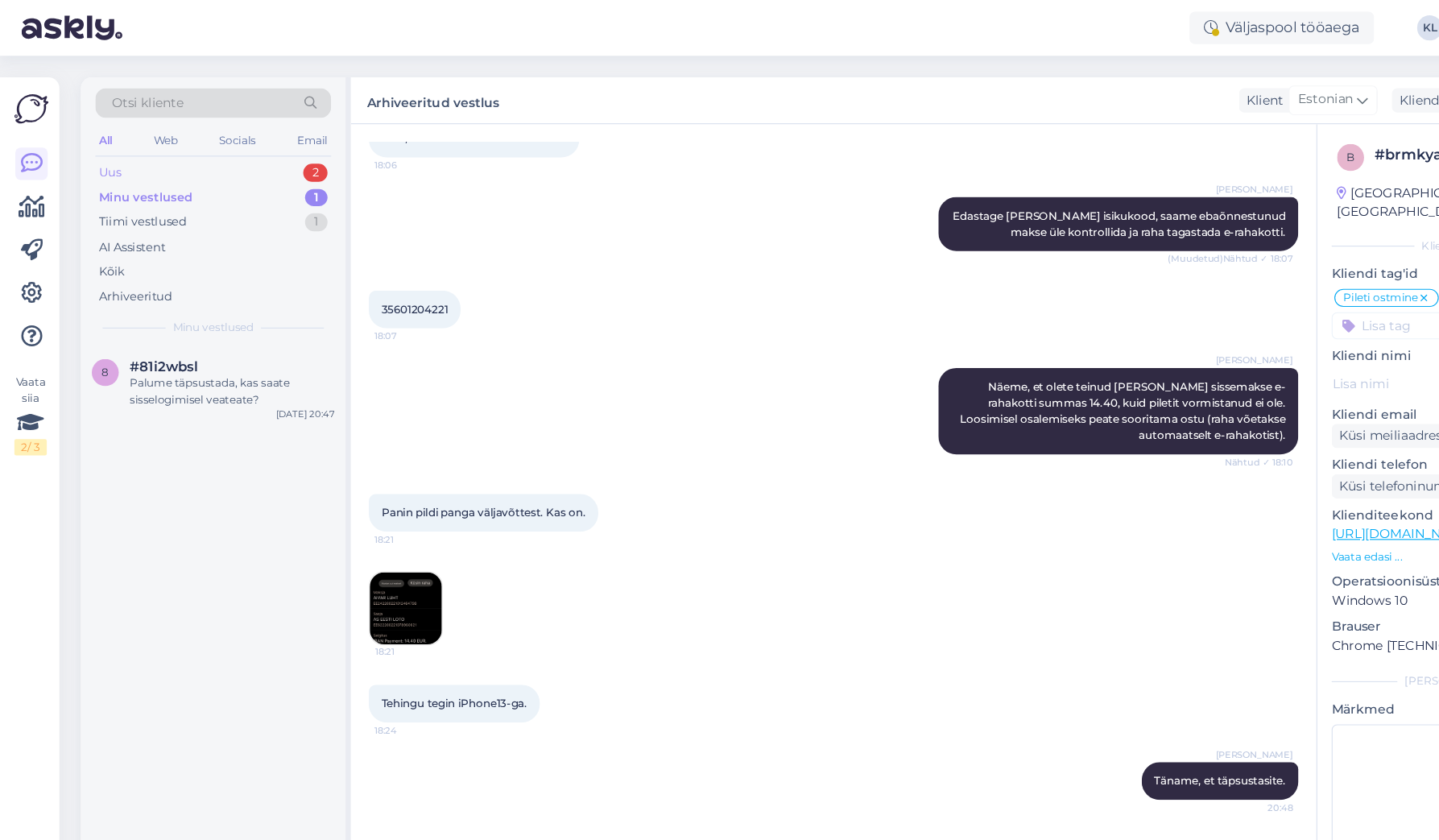
drag, startPoint x: 190, startPoint y: 137, endPoint x: 188, endPoint y: 145, distance: 8.2
click at [190, 142] on div "Otsi kliente All Web Socials Email Uus 2 Minu vestlused 1 Tiimi vestlused 1 AI …" at bounding box center [190, 190] width 237 height 241
drag, startPoint x: 100, startPoint y: 150, endPoint x: 129, endPoint y: 181, distance: 42.4
click at [100, 150] on div "Uus" at bounding box center [98, 155] width 20 height 16
click at [173, 409] on div "сообщений нет" at bounding box center [208, 416] width 184 height 15
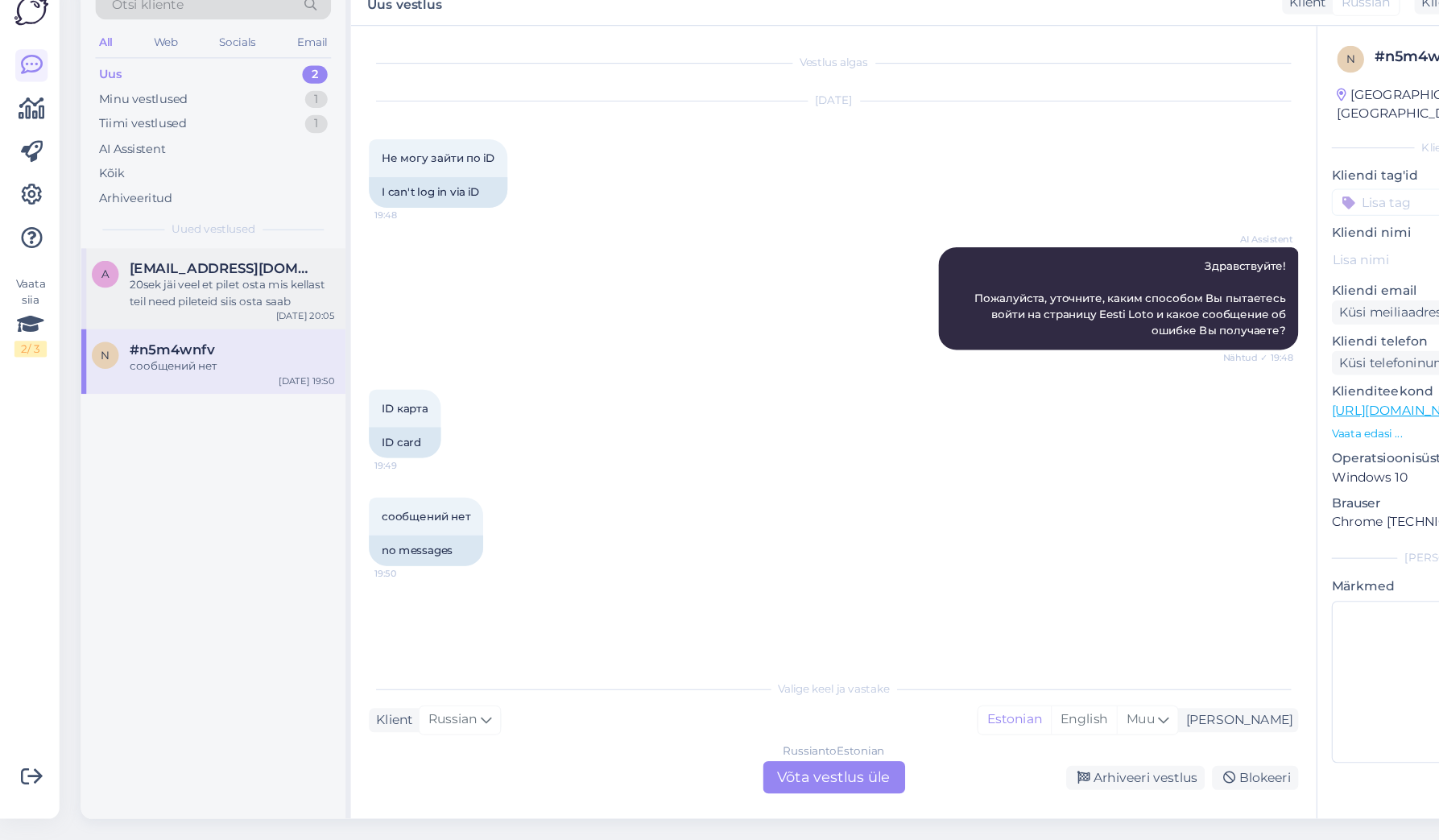
drag, startPoint x: 177, startPoint y: 268, endPoint x: 205, endPoint y: 288, distance: 34.4
click at [177, 336] on div "20sek jäi veel et pilet osta mis kellast teil need pileteid siis osta saab" at bounding box center [208, 351] width 184 height 29
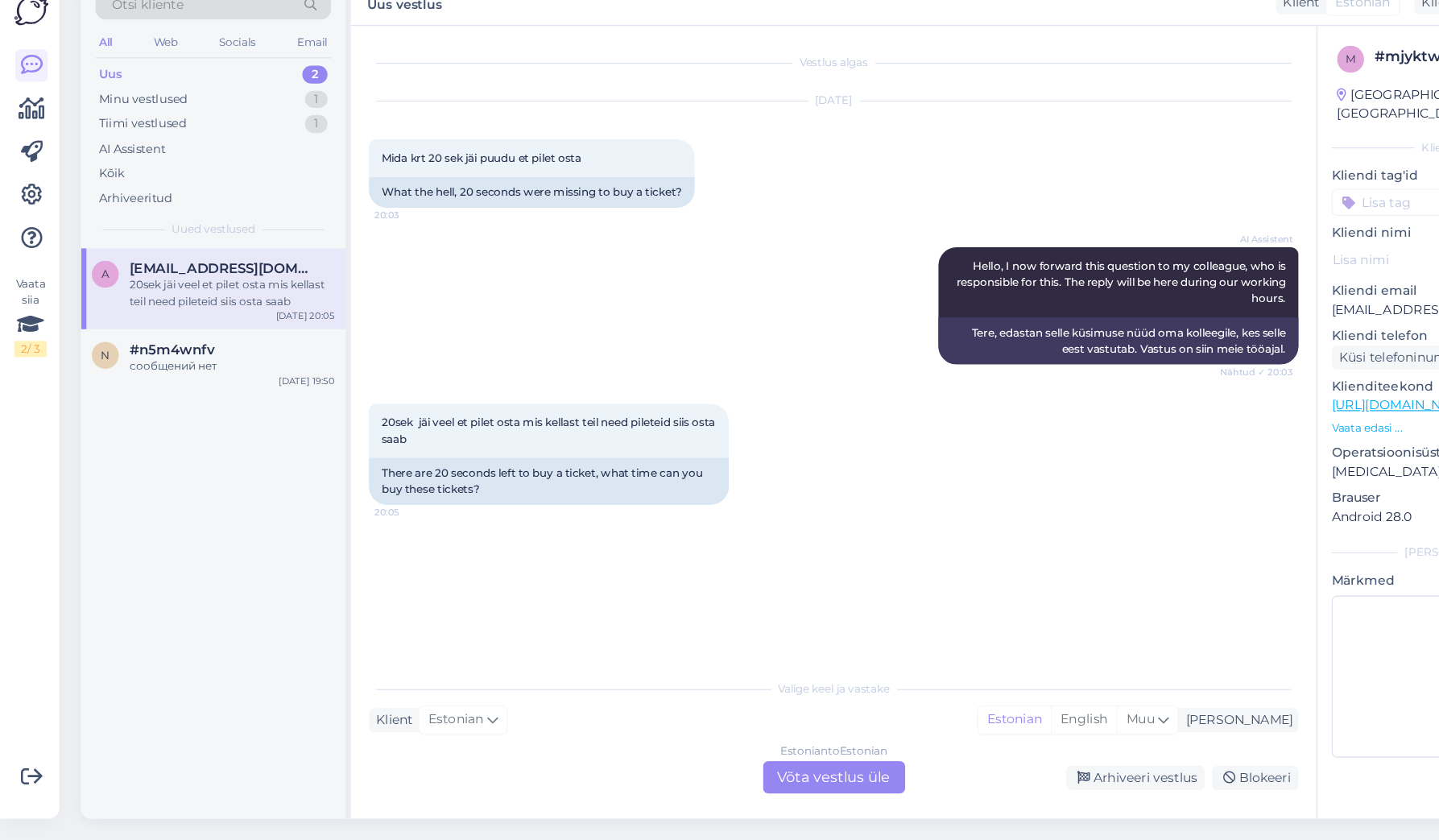
click at [724, 769] on div "Estonian to Estonian Võta vestlus üle" at bounding box center [746, 784] width 127 height 29
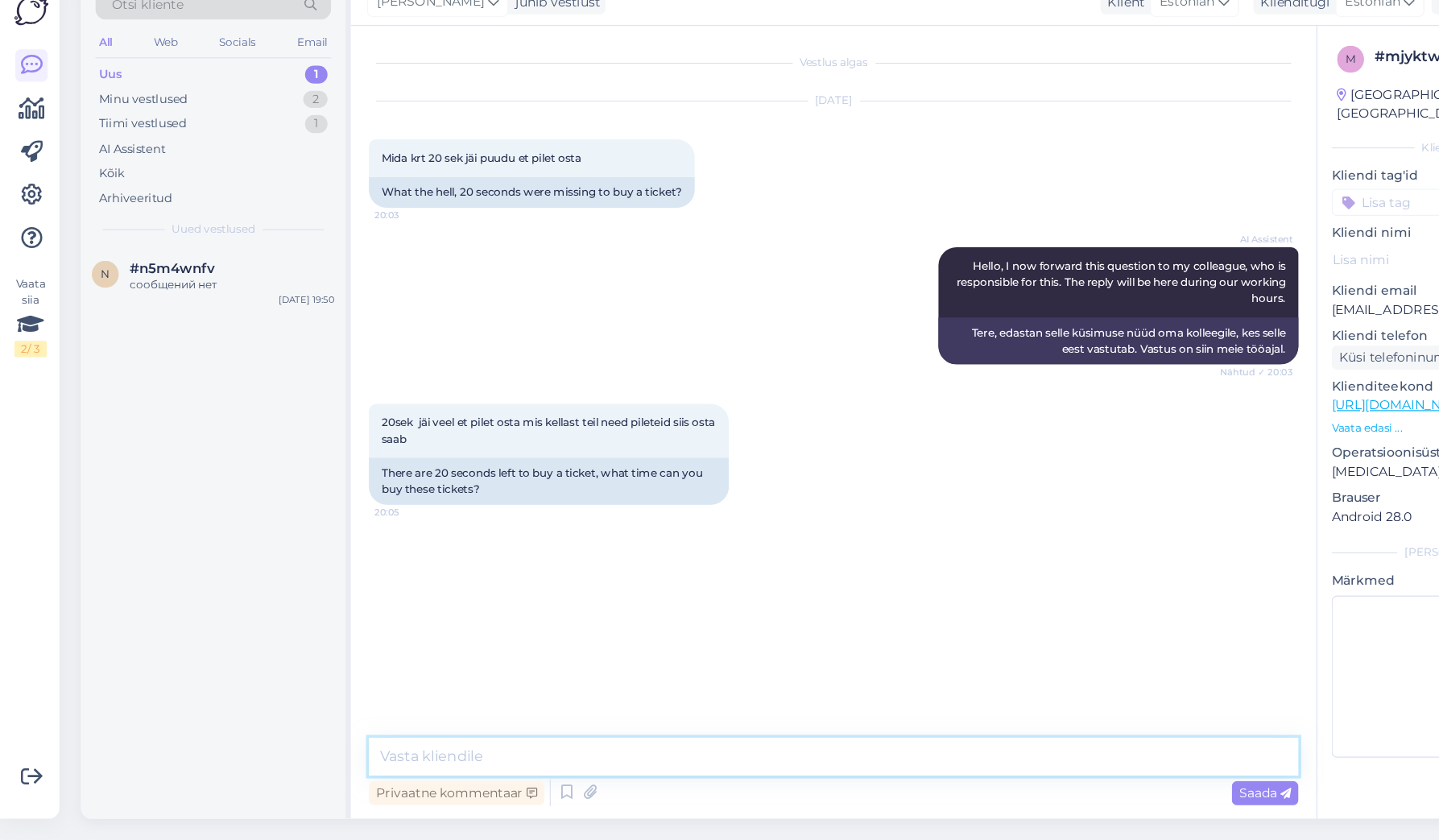
click at [526, 748] on textarea at bounding box center [746, 765] width 832 height 34
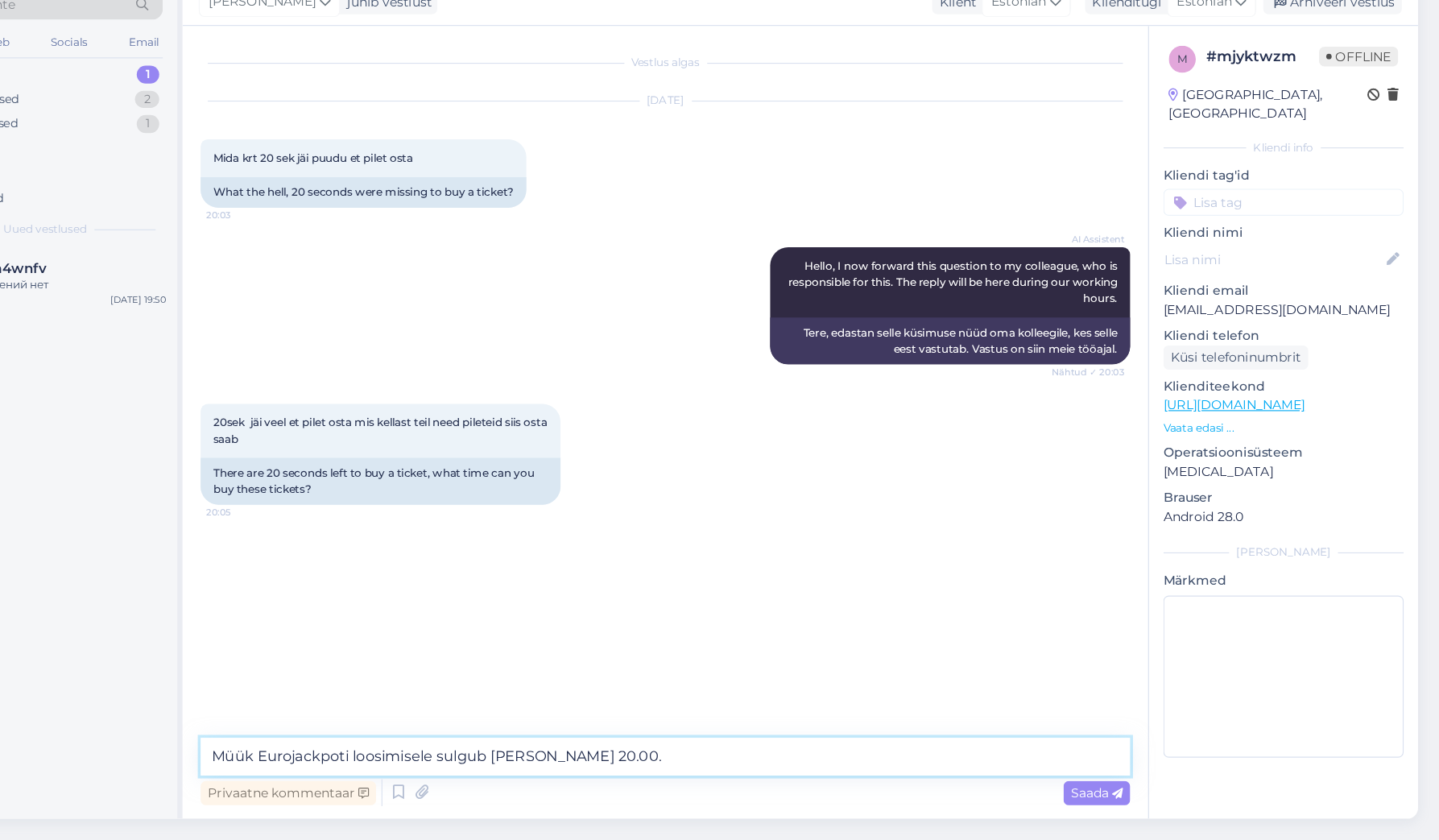
paste textarea "soovitame mitte jätta pileti ostmist viimasele hetkele, et jõuaksite teha vajal…"
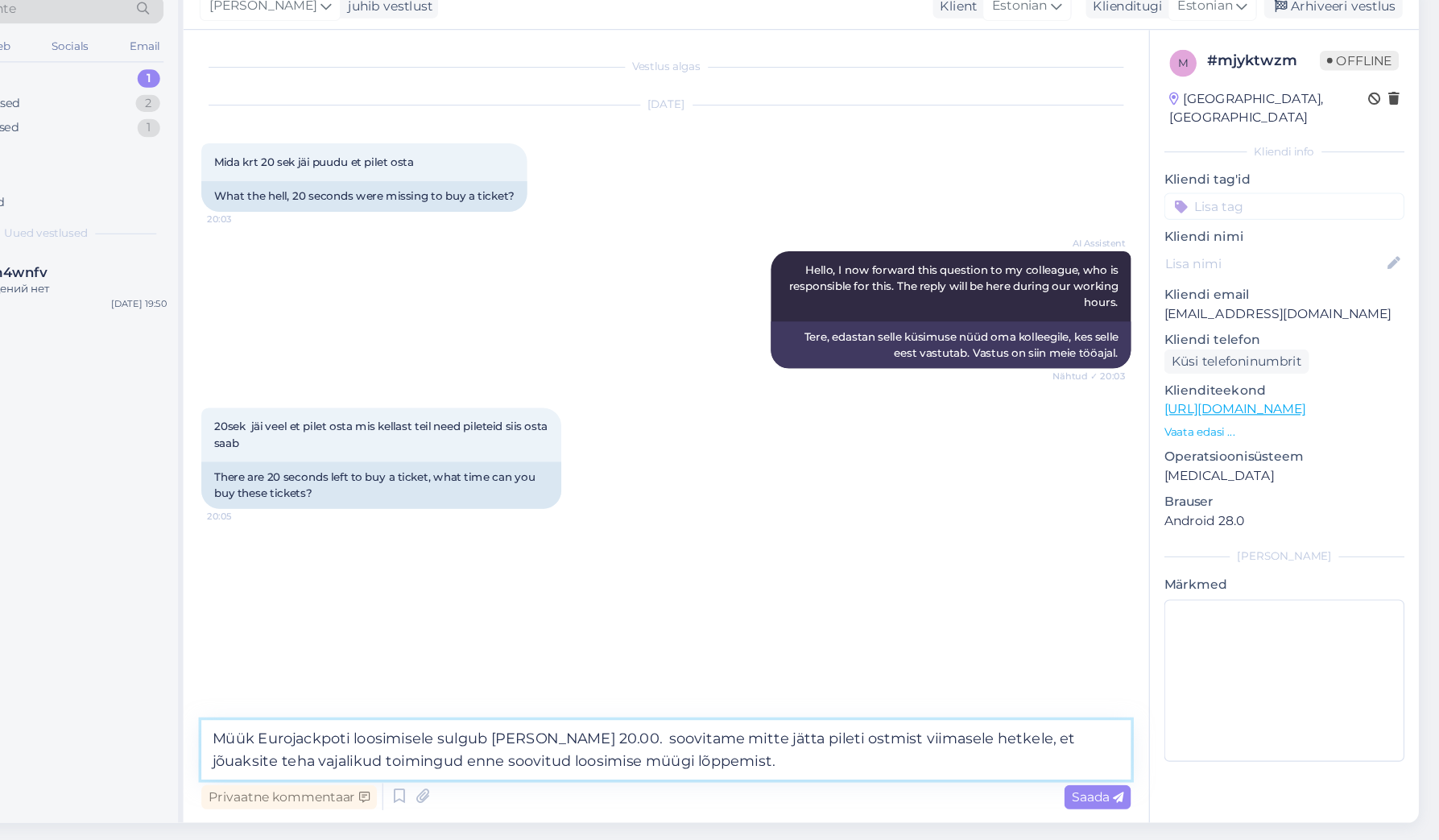
click at [513, 729] on textarea "Müük Eurojackpoti loosimisele sulgub kell 20.00. soovitame mitte jätta pileti o…" at bounding box center [746, 755] width 832 height 53
click at [617, 729] on textarea "Müük Eurojackpoti loosimisele sulgub kell 20.00. Soovitame mitte jätta pileti o…" at bounding box center [746, 755] width 832 height 53
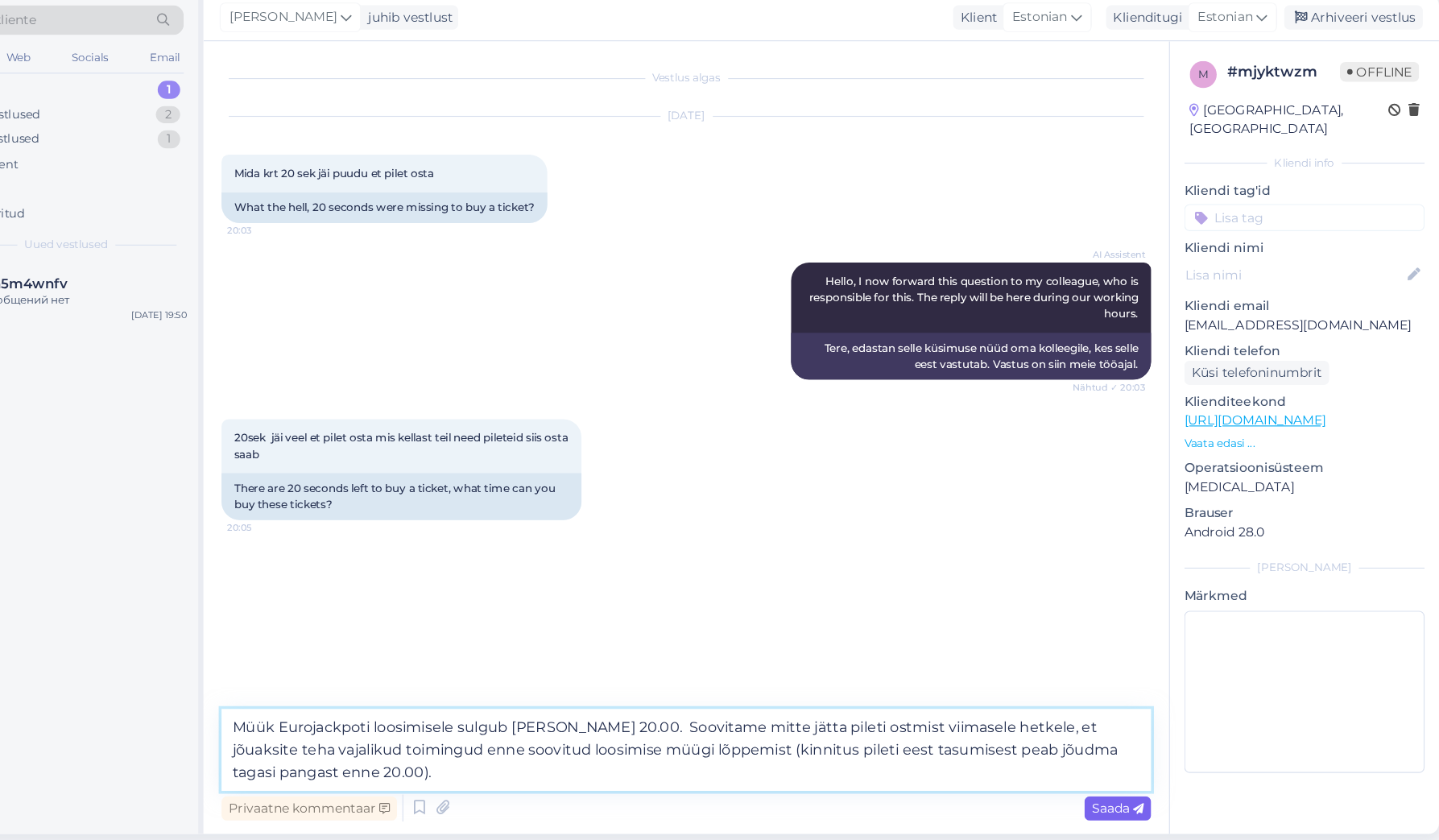
type textarea "Müük Eurojackpoti loosimisele sulgub kell 20.00. Soovitame mitte jätta pileti o…"
click at [1109, 790] on span "Saada" at bounding box center [1132, 798] width 46 height 15
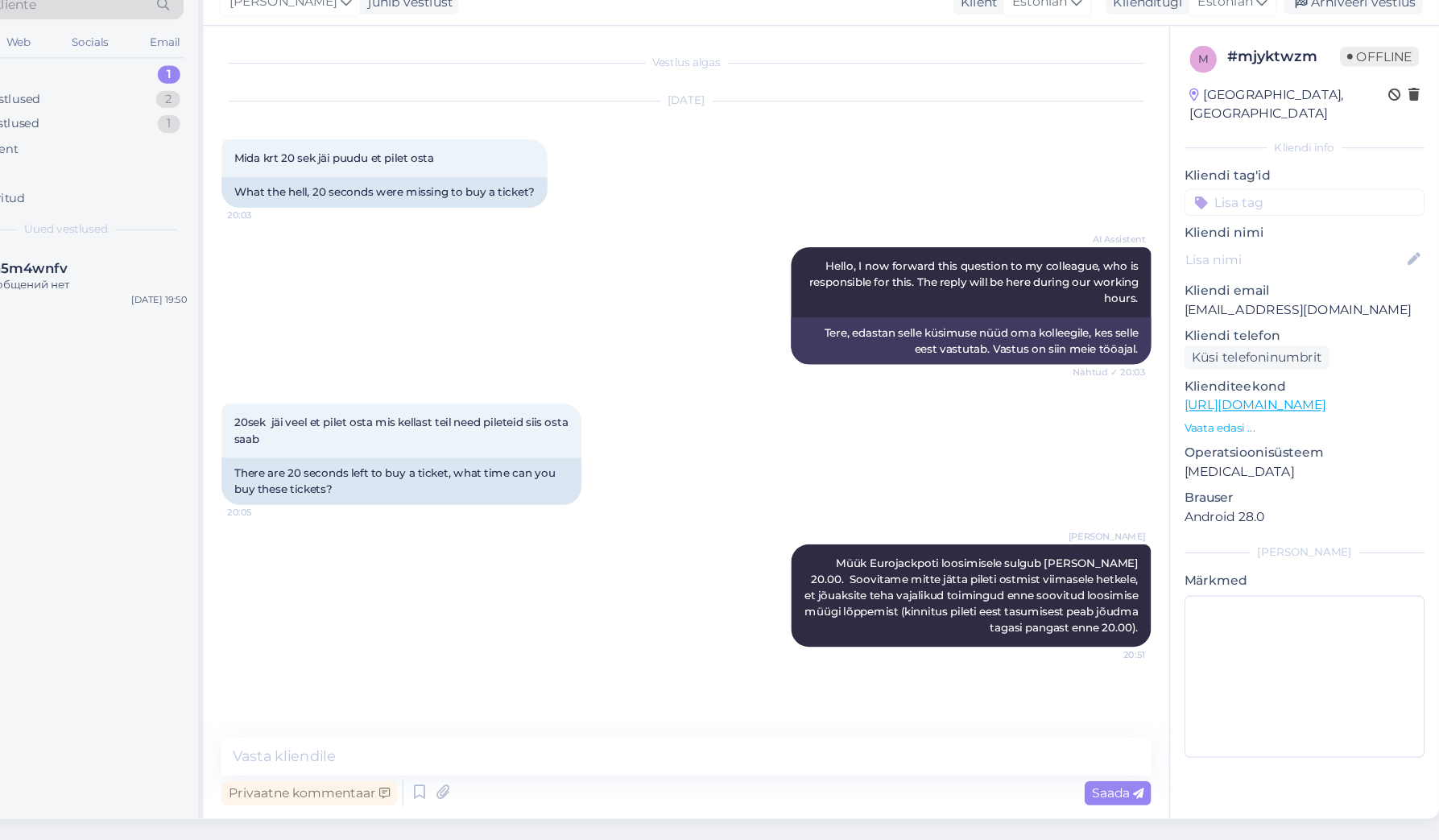
click at [1192, 257] on input at bounding box center [1300, 269] width 215 height 24
type input "pile"
click at [1266, 308] on span "Pileti ostmine" at bounding box center [1300, 313] width 67 height 10
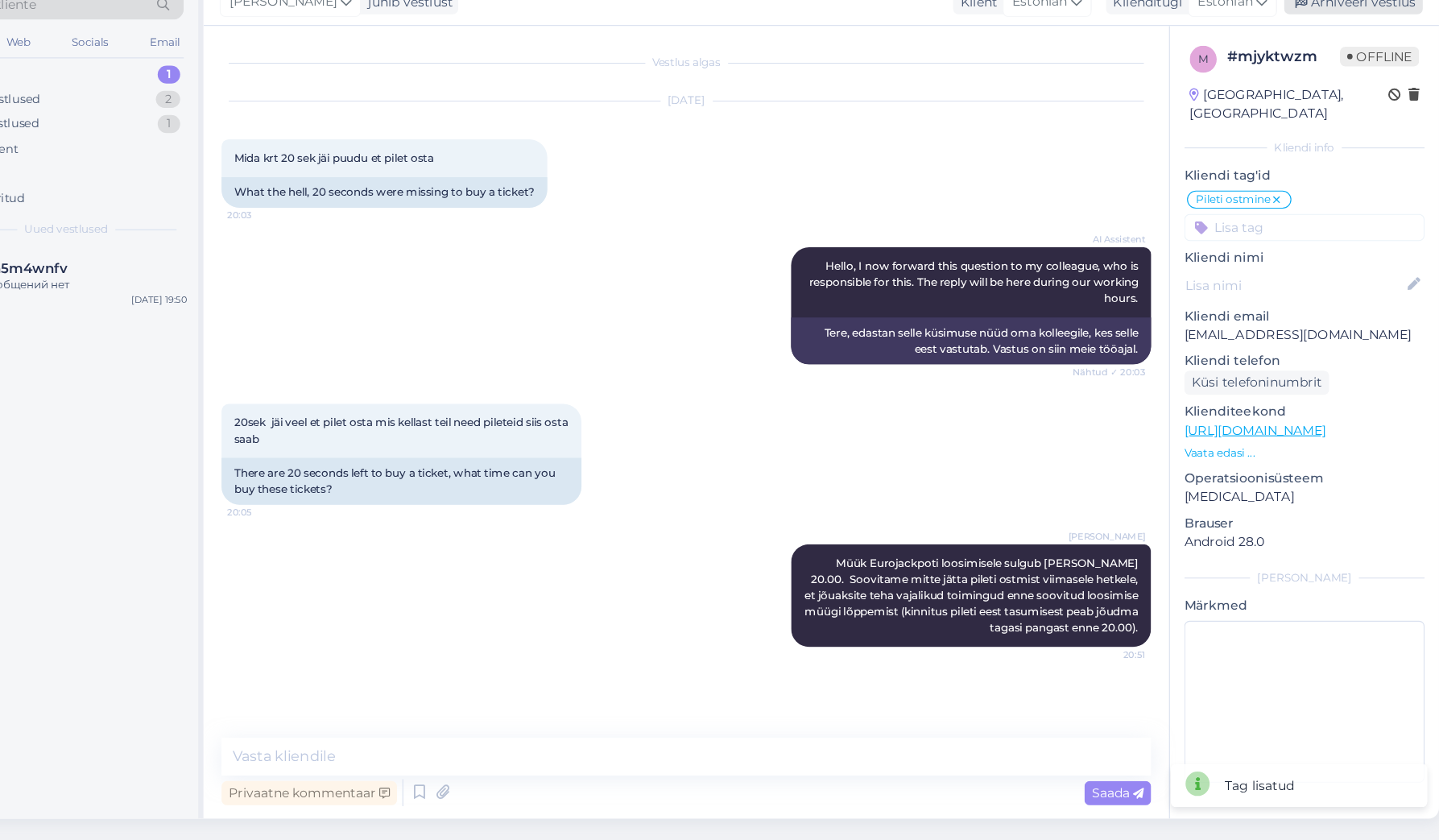
click at [1281, 79] on div "Arhiveeri vestlus" at bounding box center [1343, 90] width 124 height 22
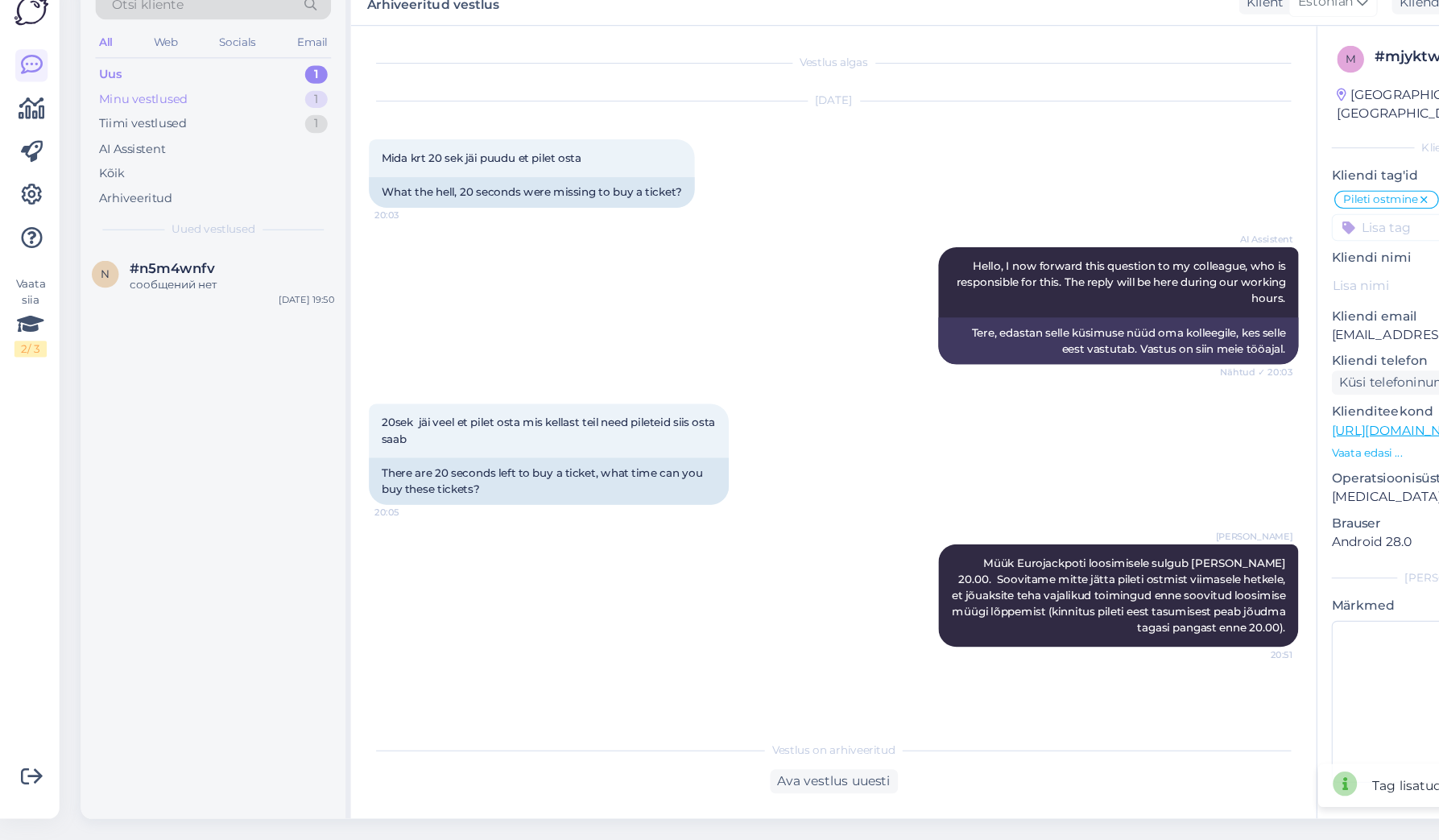
click at [170, 166] on div "Minu vestlused 1" at bounding box center [190, 177] width 211 height 23
click at [182, 336] on div "Palume täpsustada, kas saate sisselogimisel veateate?" at bounding box center [208, 351] width 184 height 29
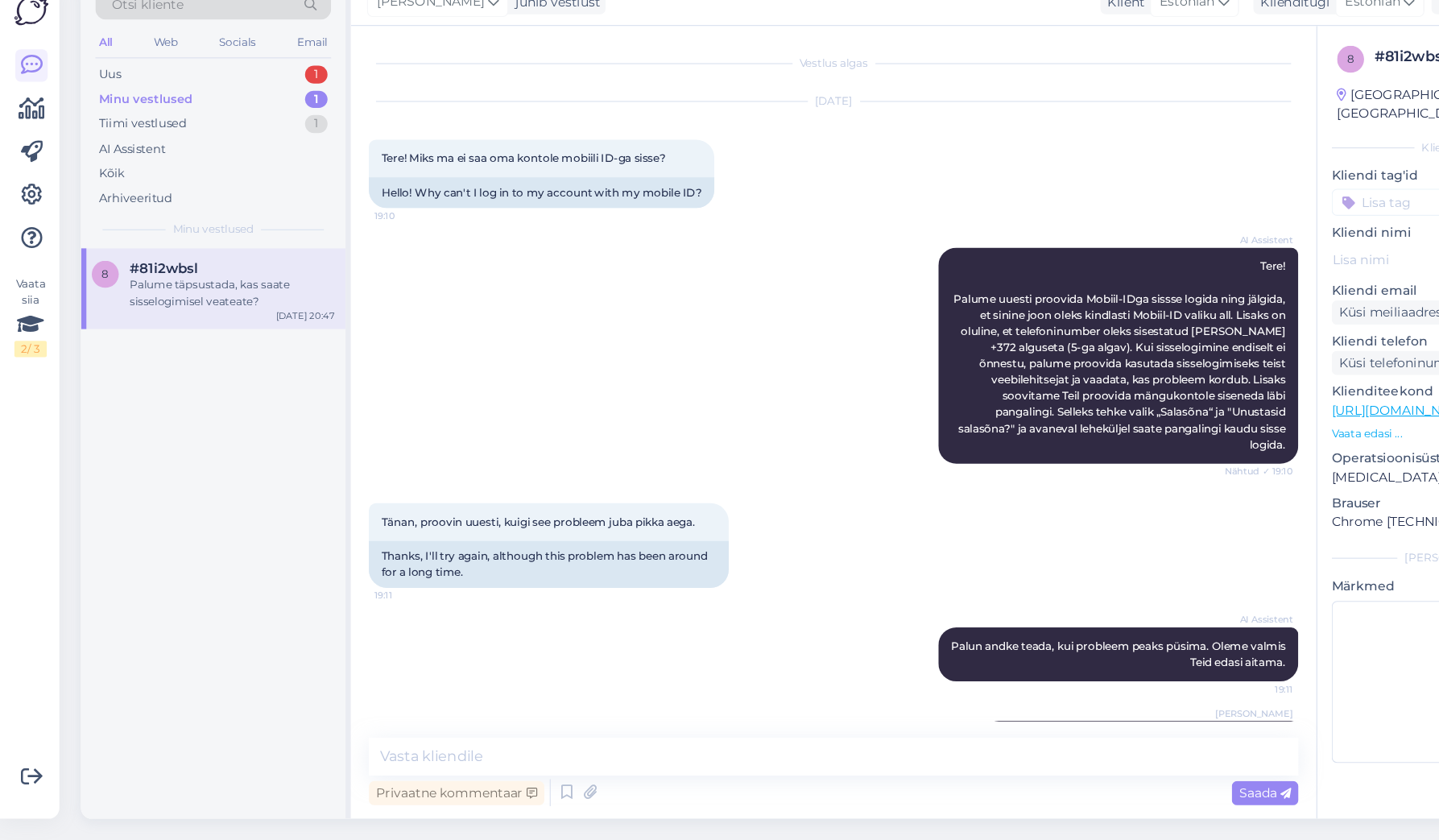
scroll to position [50, 0]
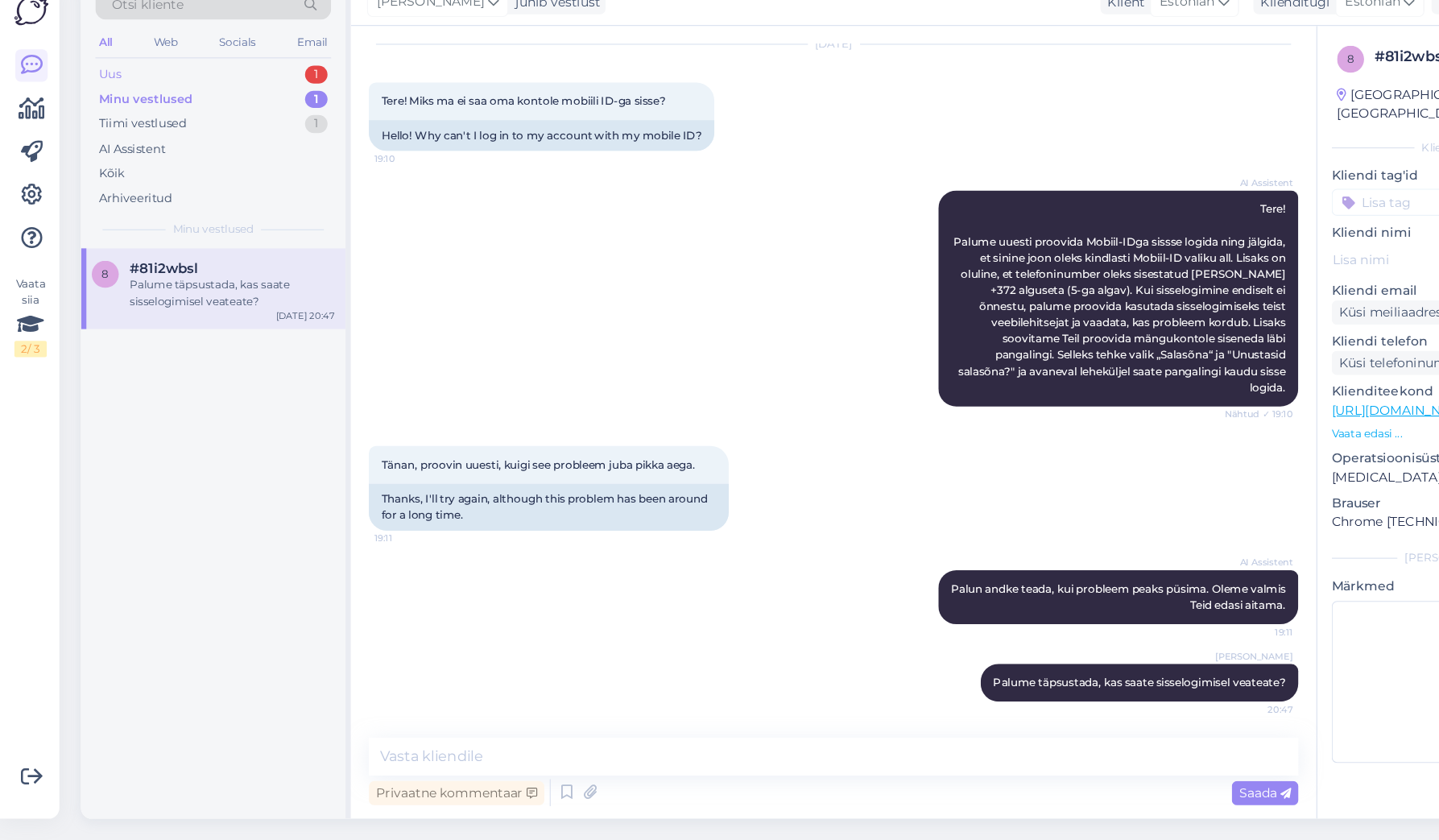
click at [205, 143] on div "Uus 1" at bounding box center [190, 155] width 211 height 23
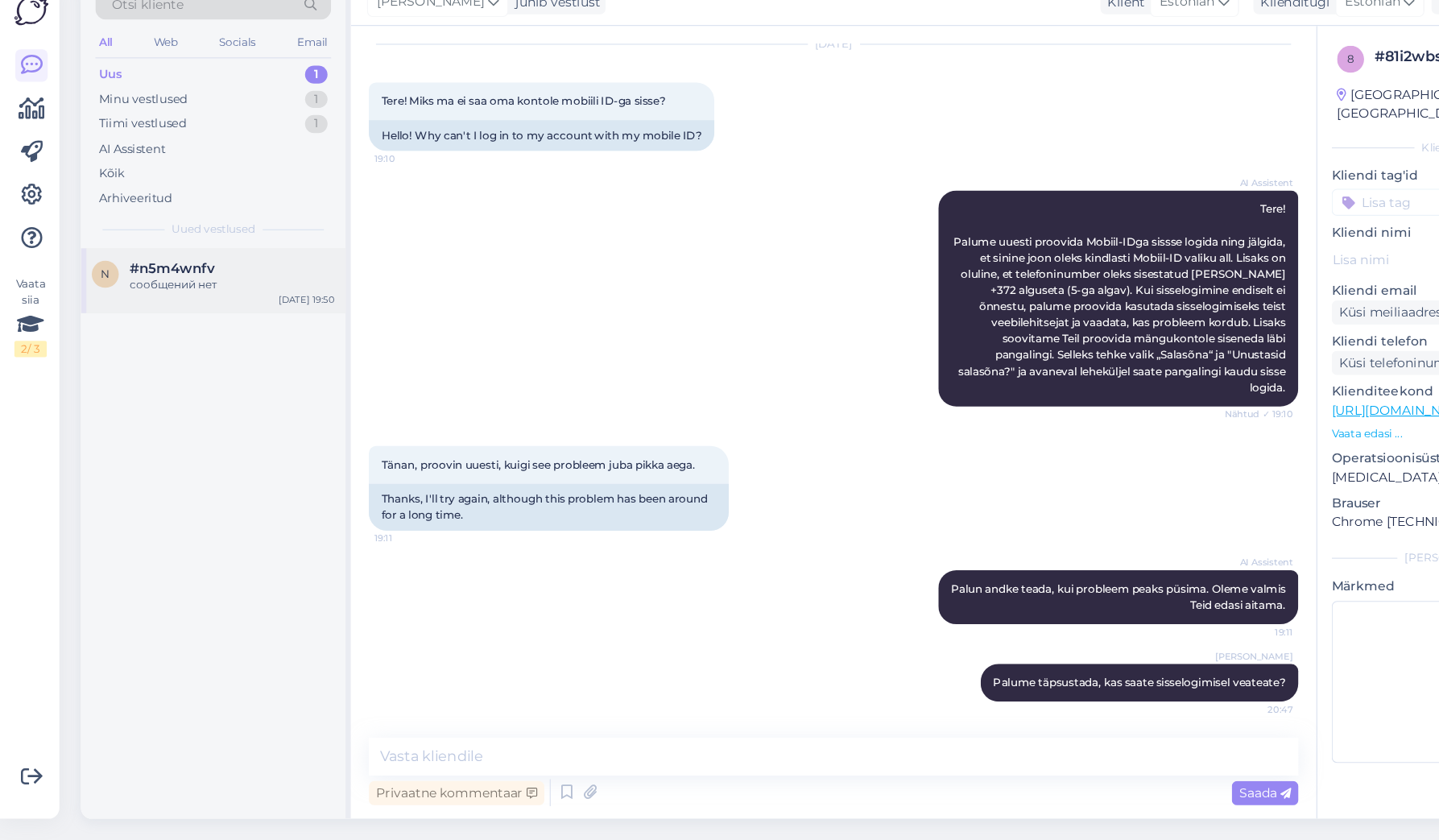
click at [161, 336] on div "сообщений нет" at bounding box center [208, 343] width 184 height 15
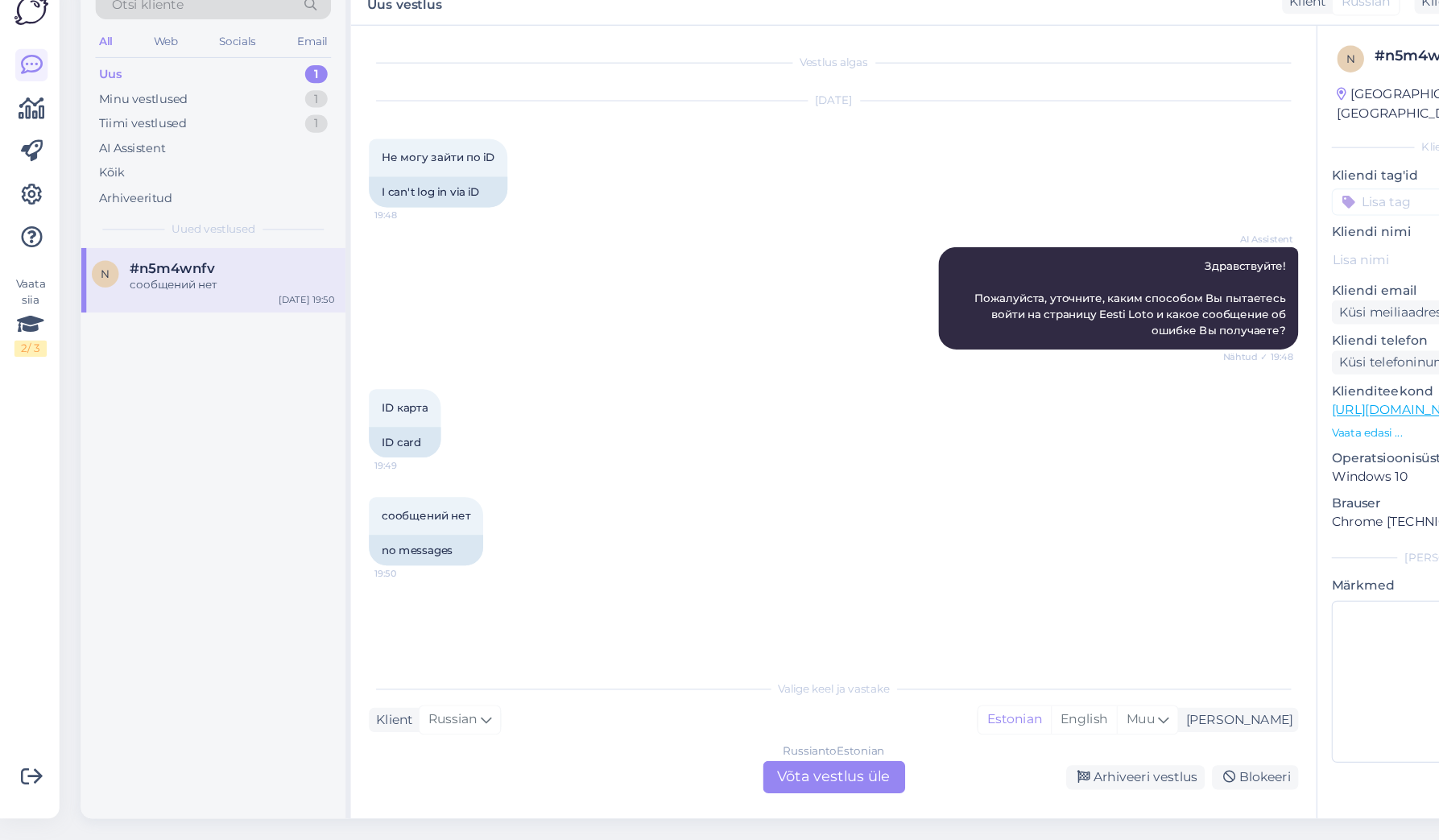
scroll to position [0, 0]
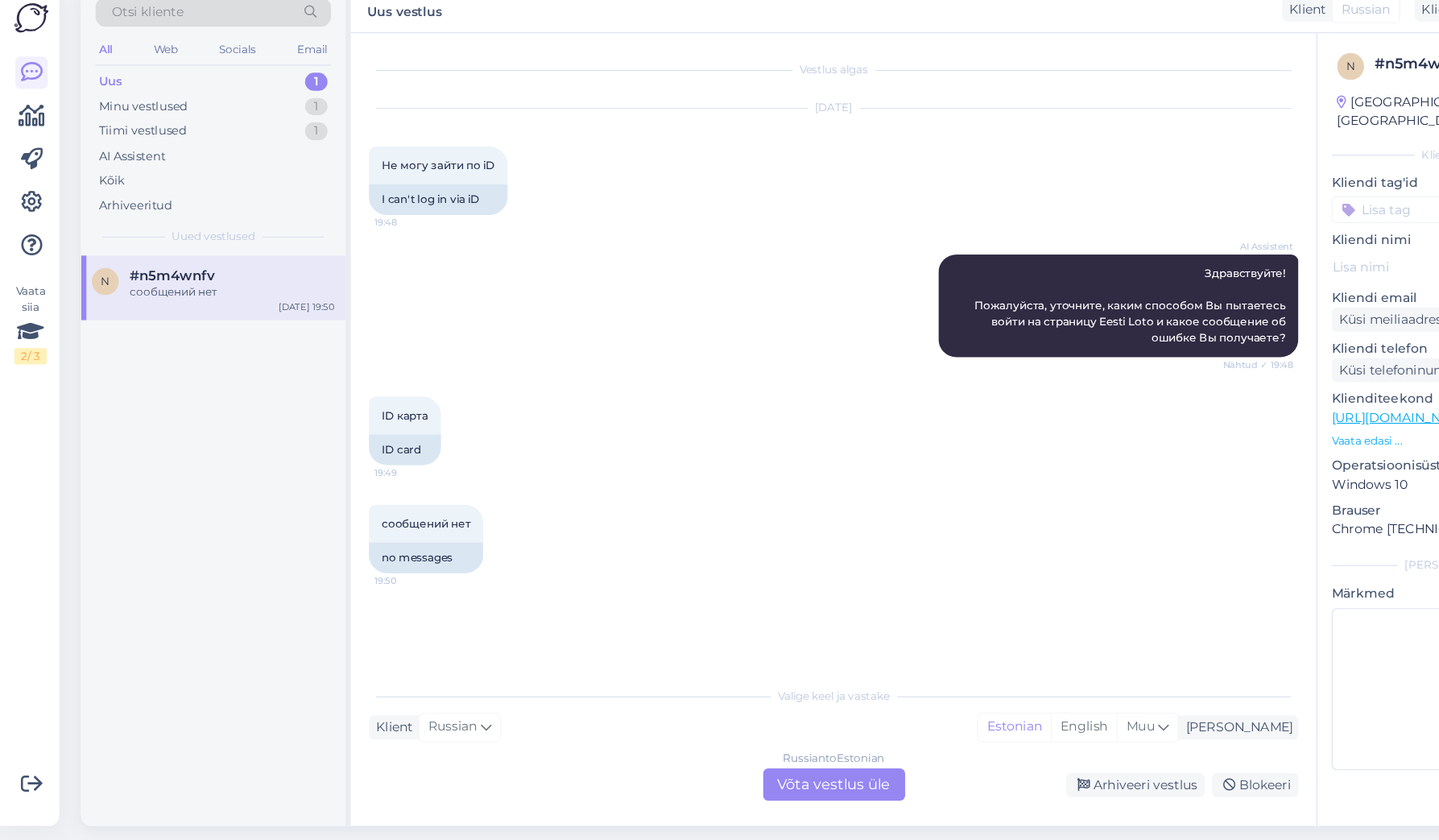
click at [728, 769] on div "Russian to Estonian Võta vestlus üle" at bounding box center [746, 784] width 127 height 29
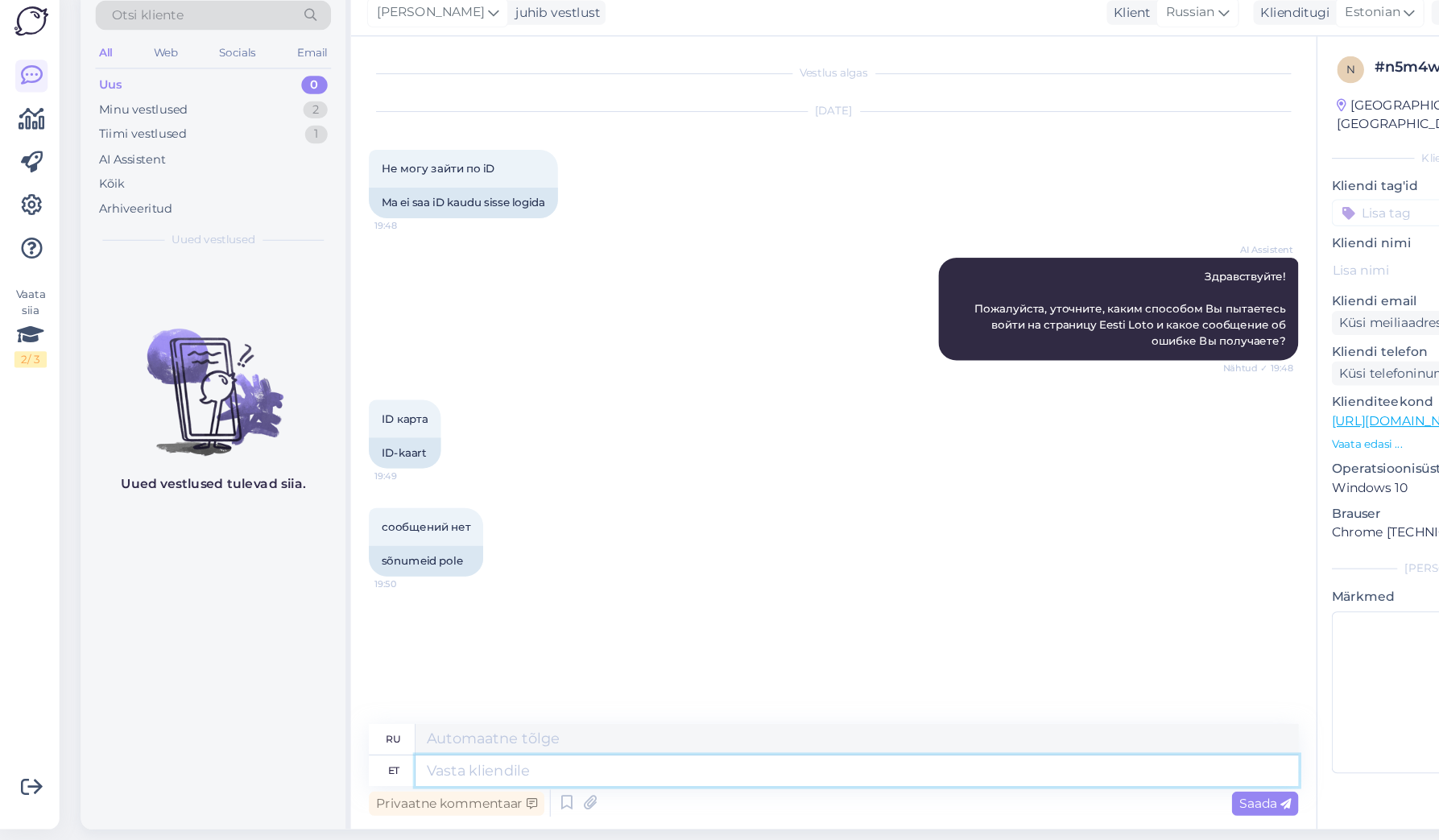
click at [419, 755] on textarea at bounding box center [767, 768] width 790 height 28
paste textarea "Hetkel meile teadaolevalt üldiseid tõrkeid ei esine sisselogimisel ID-kaardiga.…"
type textarea "Hetkel meile teadaolevalt üldiseid tõrkeid ei esine sisselogimisel ID-kaardiga.…"
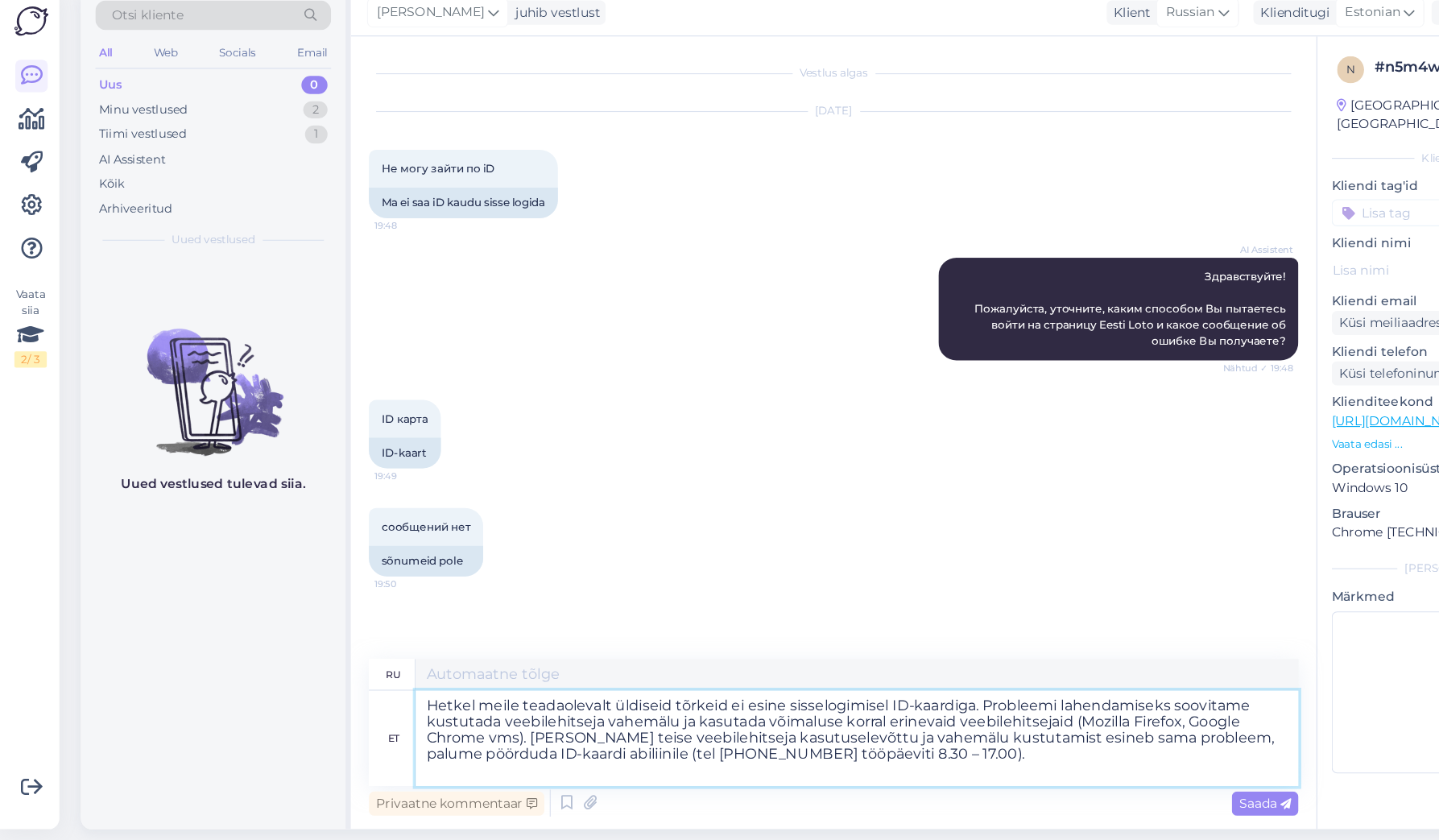
type textarea "Насколько нам известно, в настоящее время общих ошибок при входе по ID-карте не…"
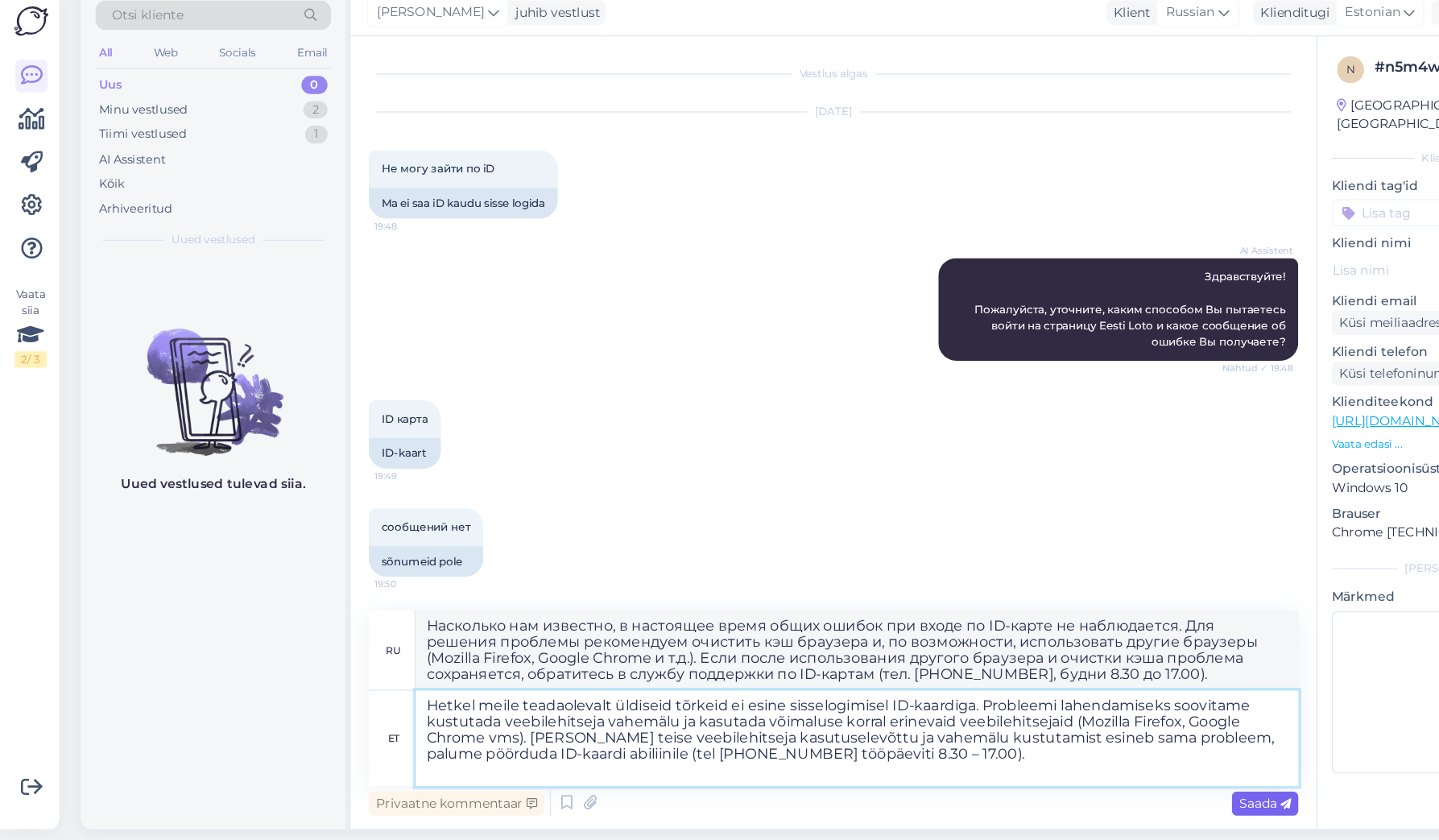
type textarea "Hetkel meile teadaolevalt üldiseid tõrkeid ei esine sisselogimisel ID-kaardiga.…"
click at [1126, 790] on span "Saada" at bounding box center [1132, 798] width 46 height 15
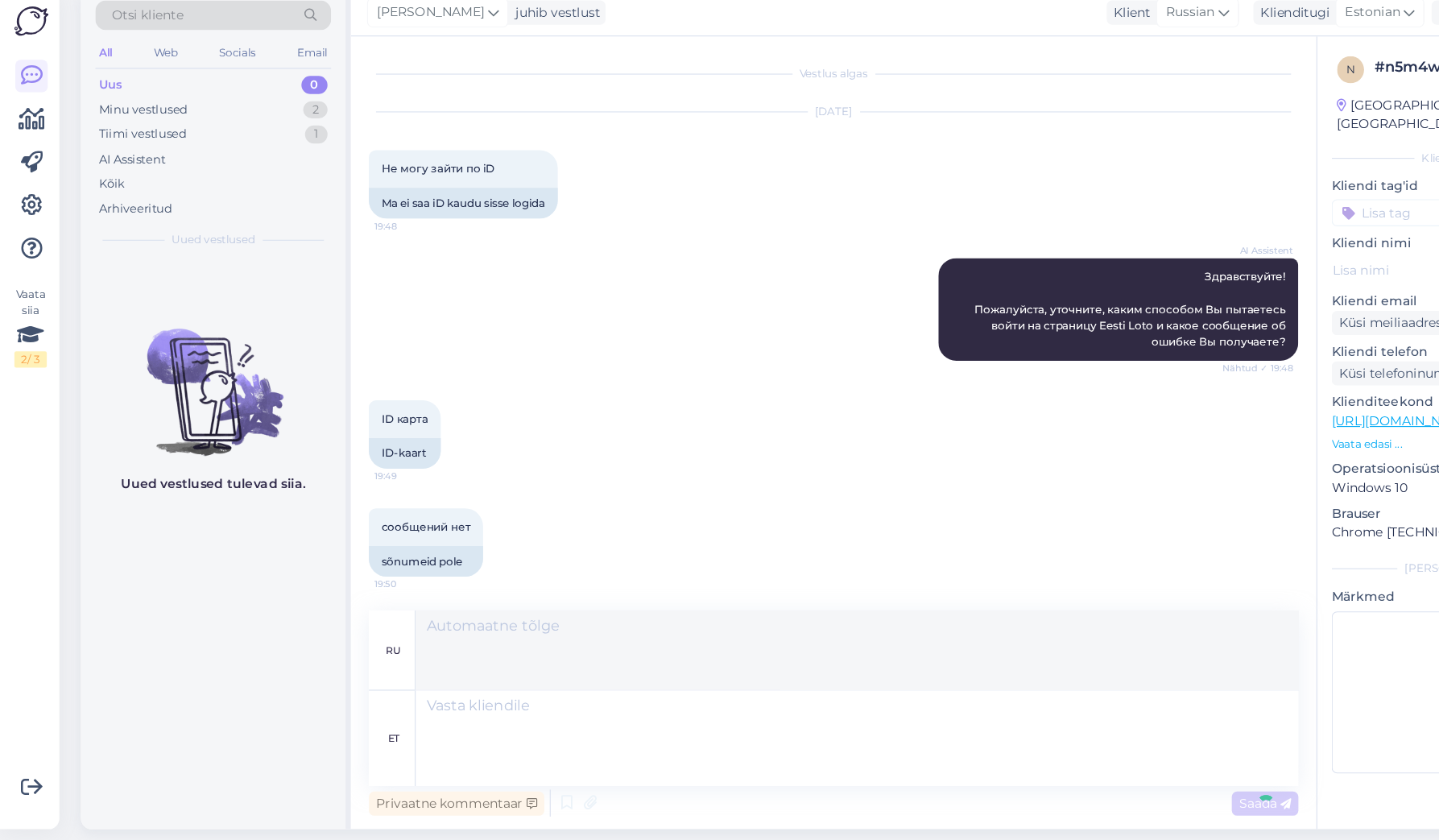
scroll to position [214, 0]
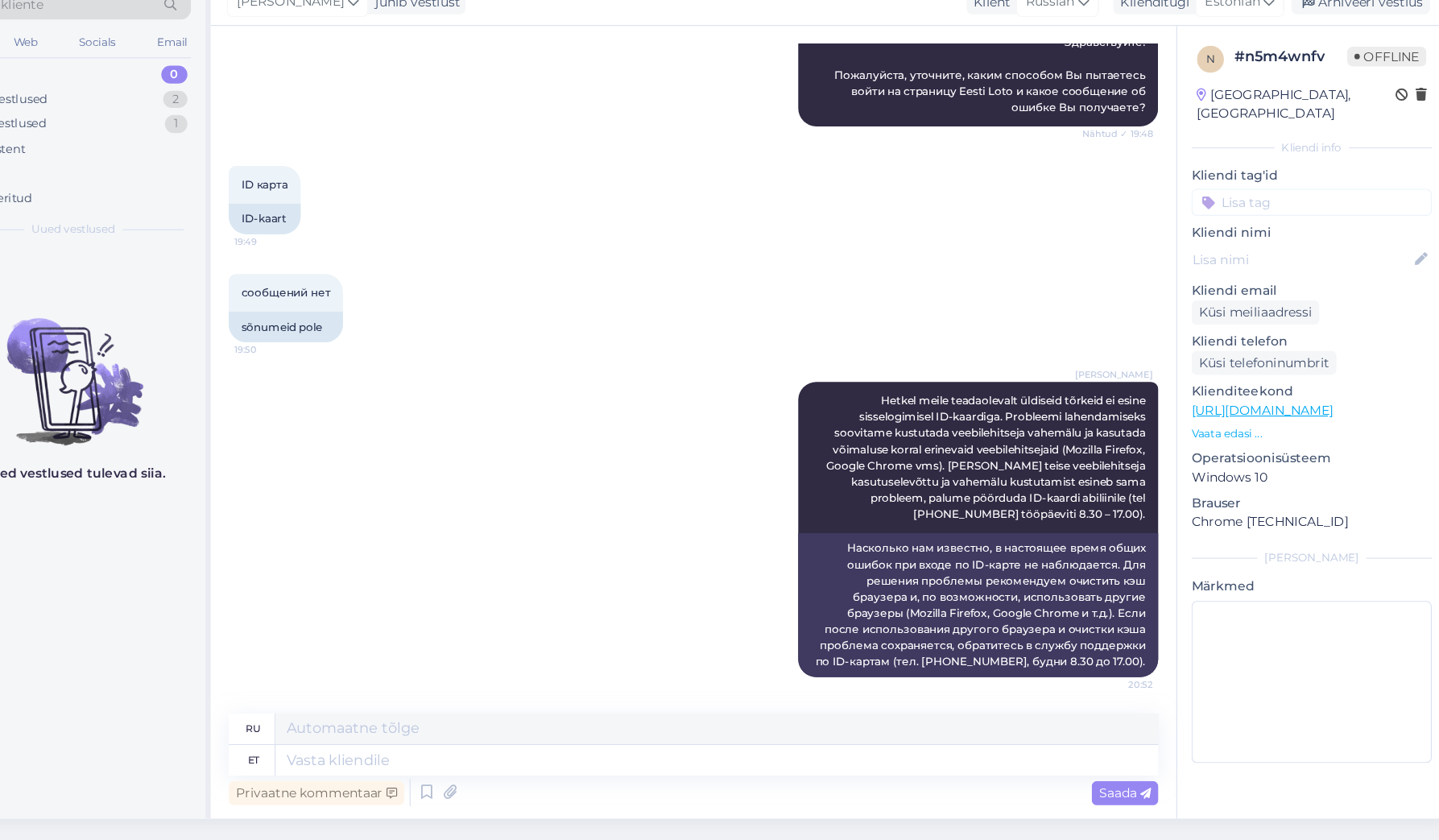
drag, startPoint x: 1099, startPoint y: 171, endPoint x: 1106, endPoint y: 186, distance: 16.6
click at [1192, 257] on input at bounding box center [1300, 269] width 215 height 24
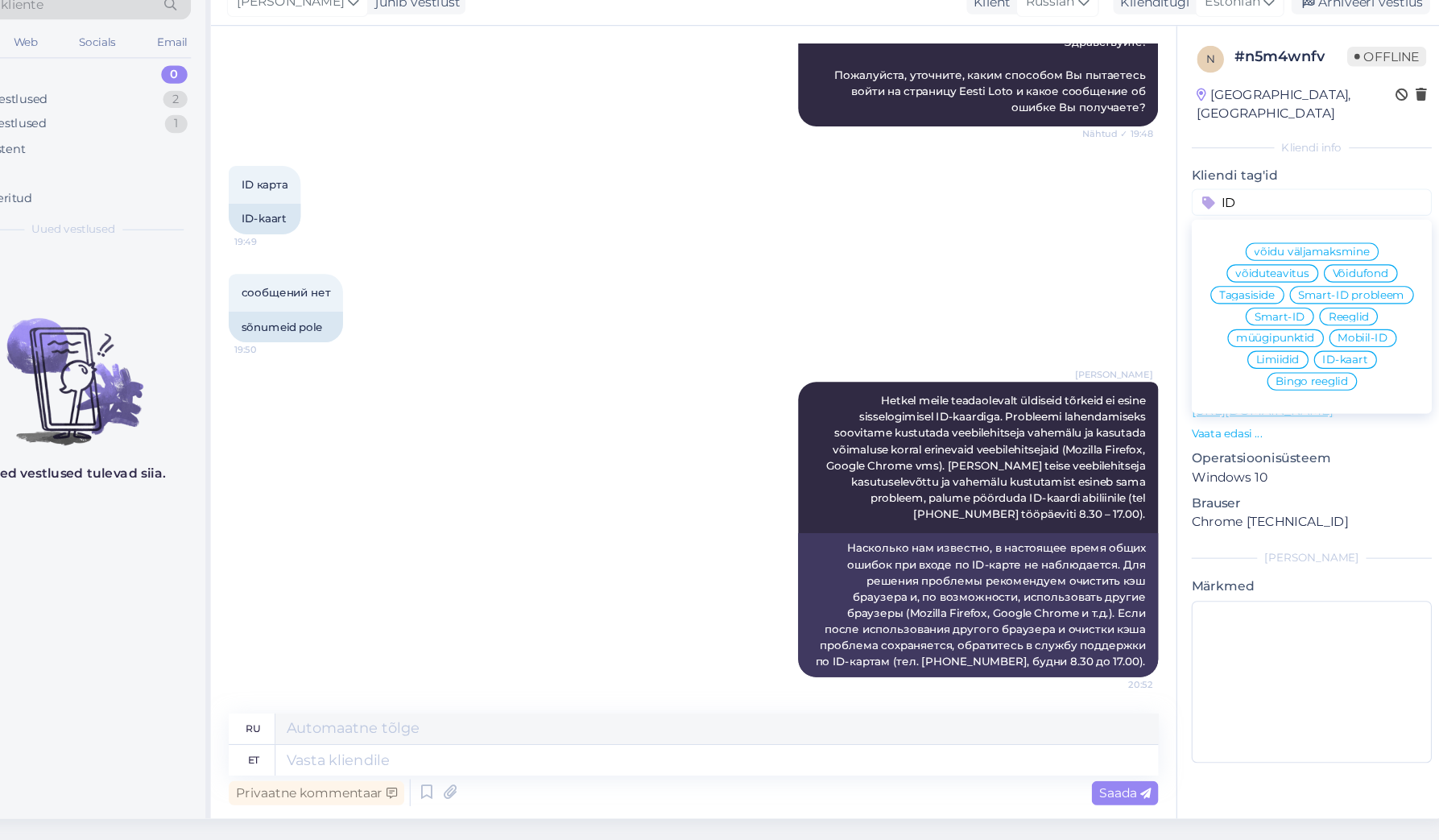
scroll to position [1, 0]
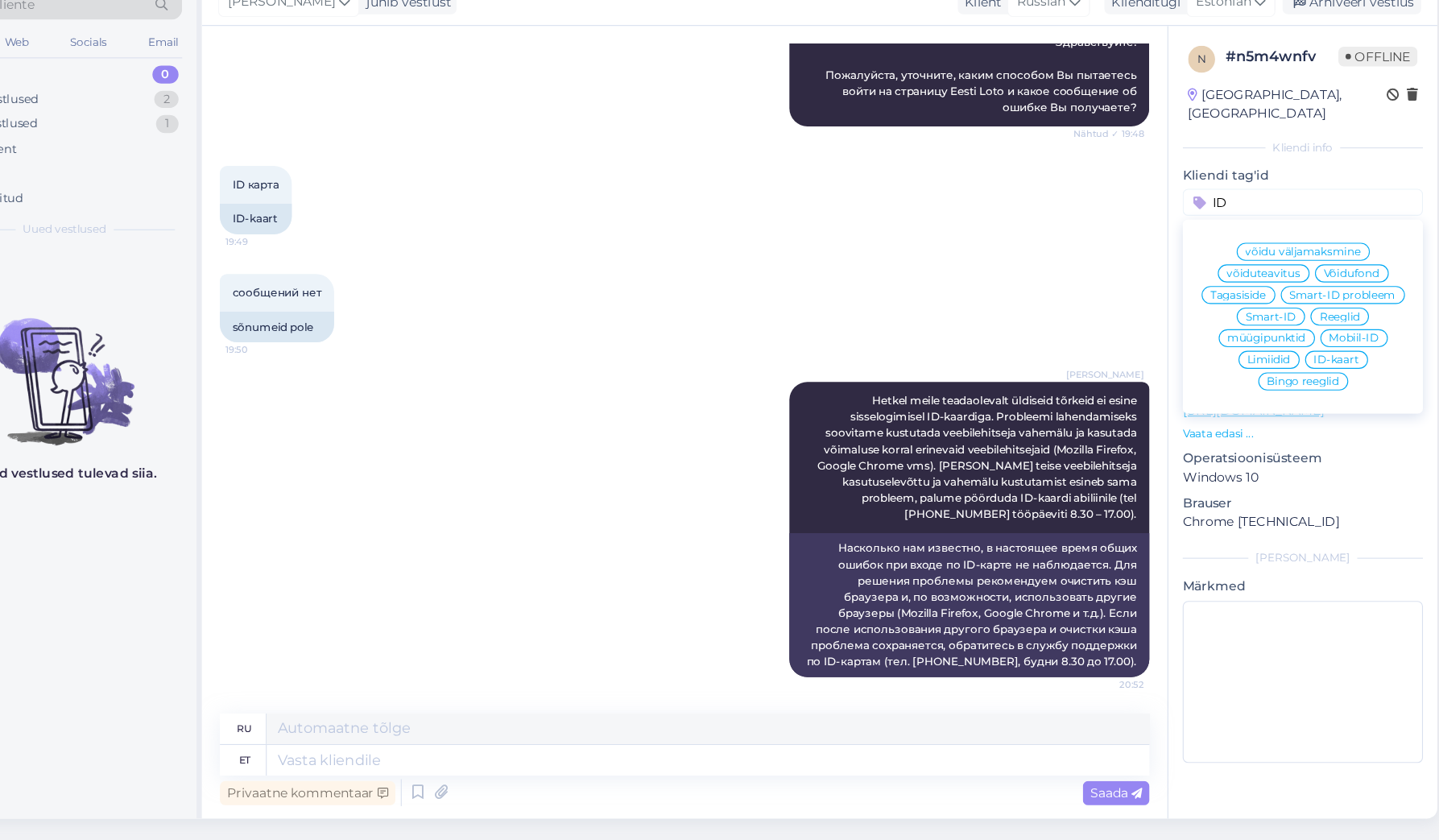
type input "ID"
click at [1310, 405] on span "ID-kaart" at bounding box center [1329, 410] width 40 height 10
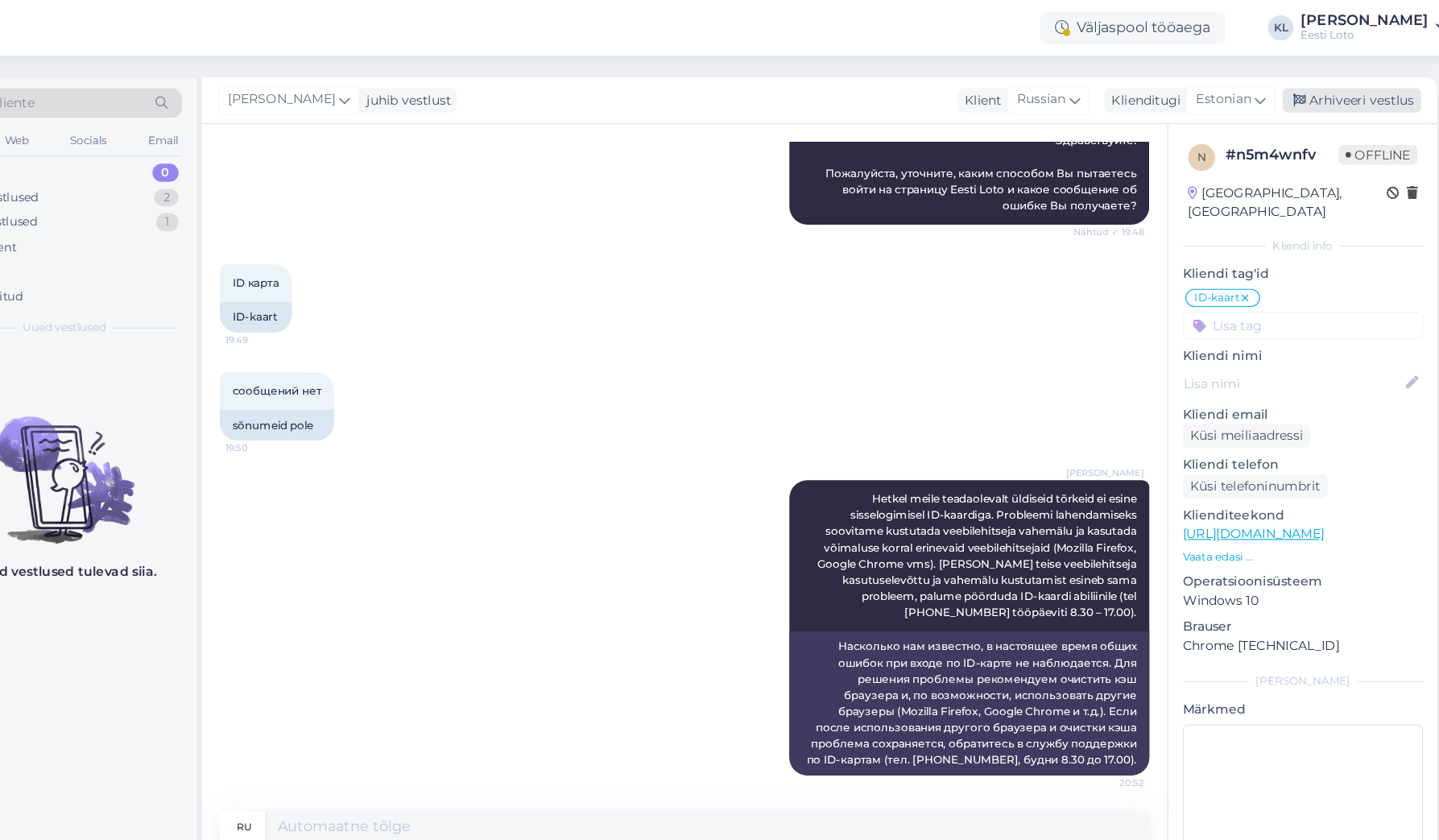
scroll to position [0, 0]
click at [1281, 91] on div "Arhiveeri vestlus" at bounding box center [1343, 90] width 124 height 22
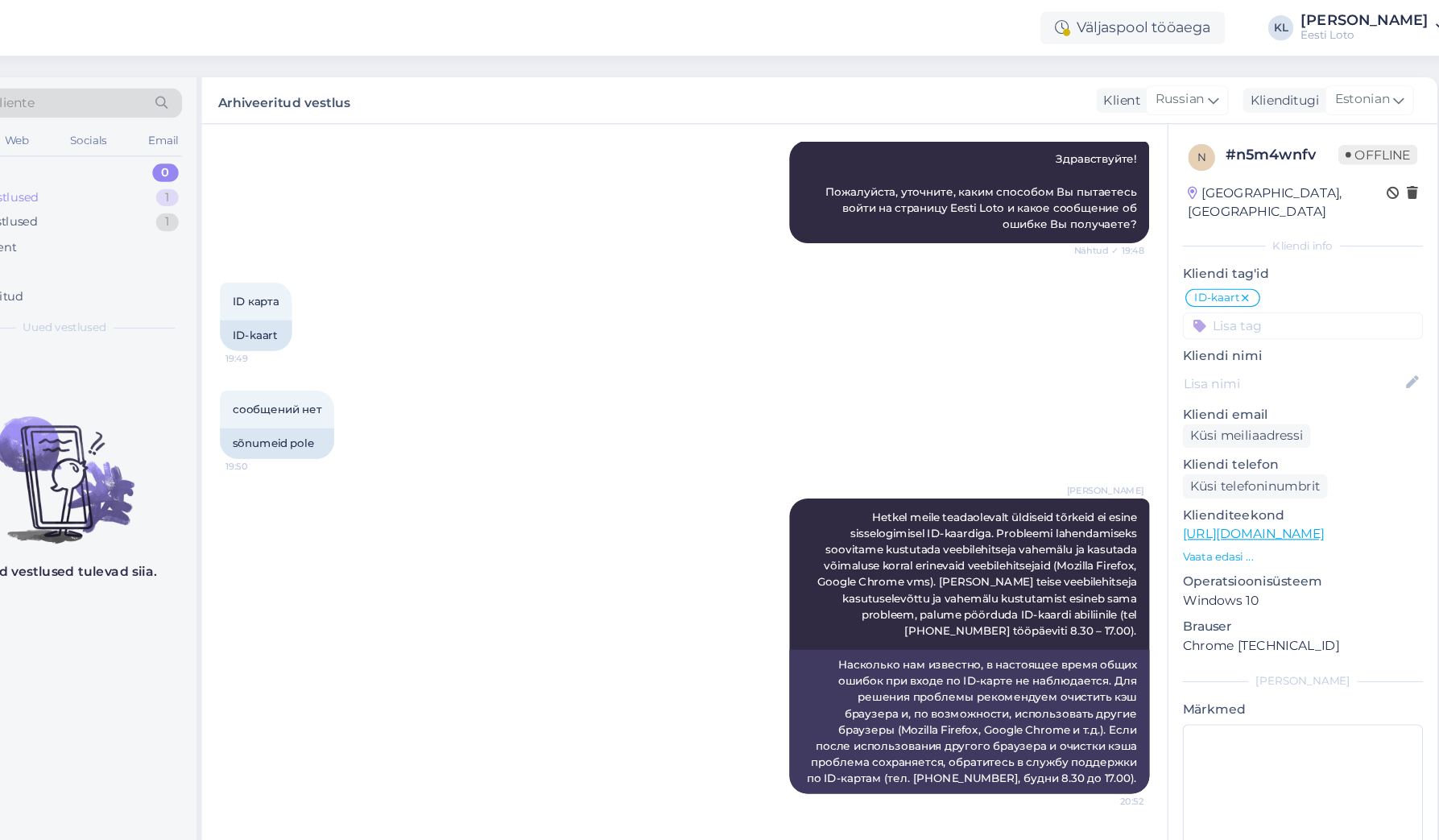
drag, startPoint x: 21, startPoint y: 177, endPoint x: 62, endPoint y: 178, distance: 41.0
click at [89, 177] on div "Minu vestlused" at bounding box center [129, 177] width 80 height 16
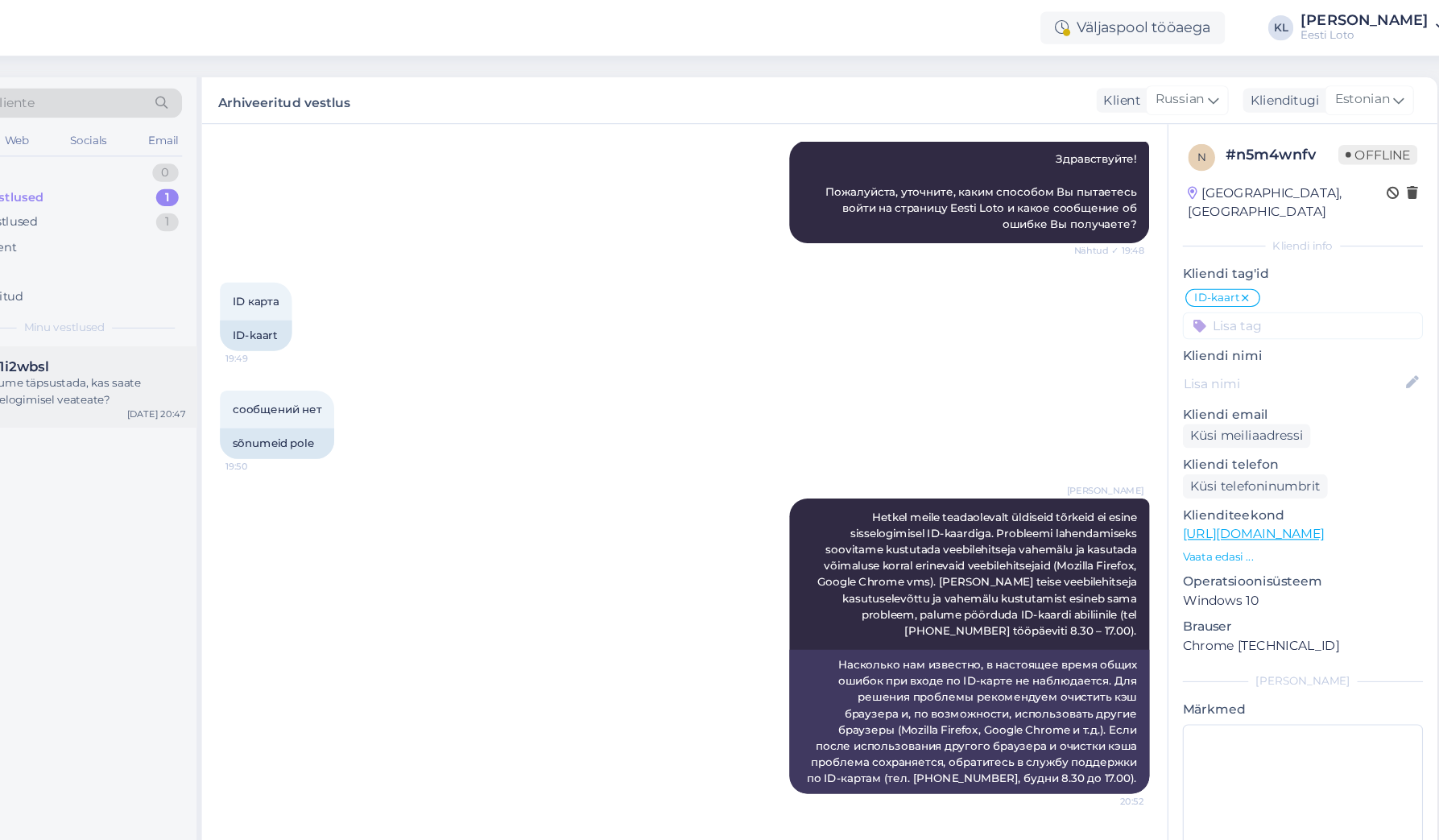
click at [116, 336] on div "Palume täpsustada, kas saate sisselogimisel veateate?" at bounding box center [208, 351] width 184 height 29
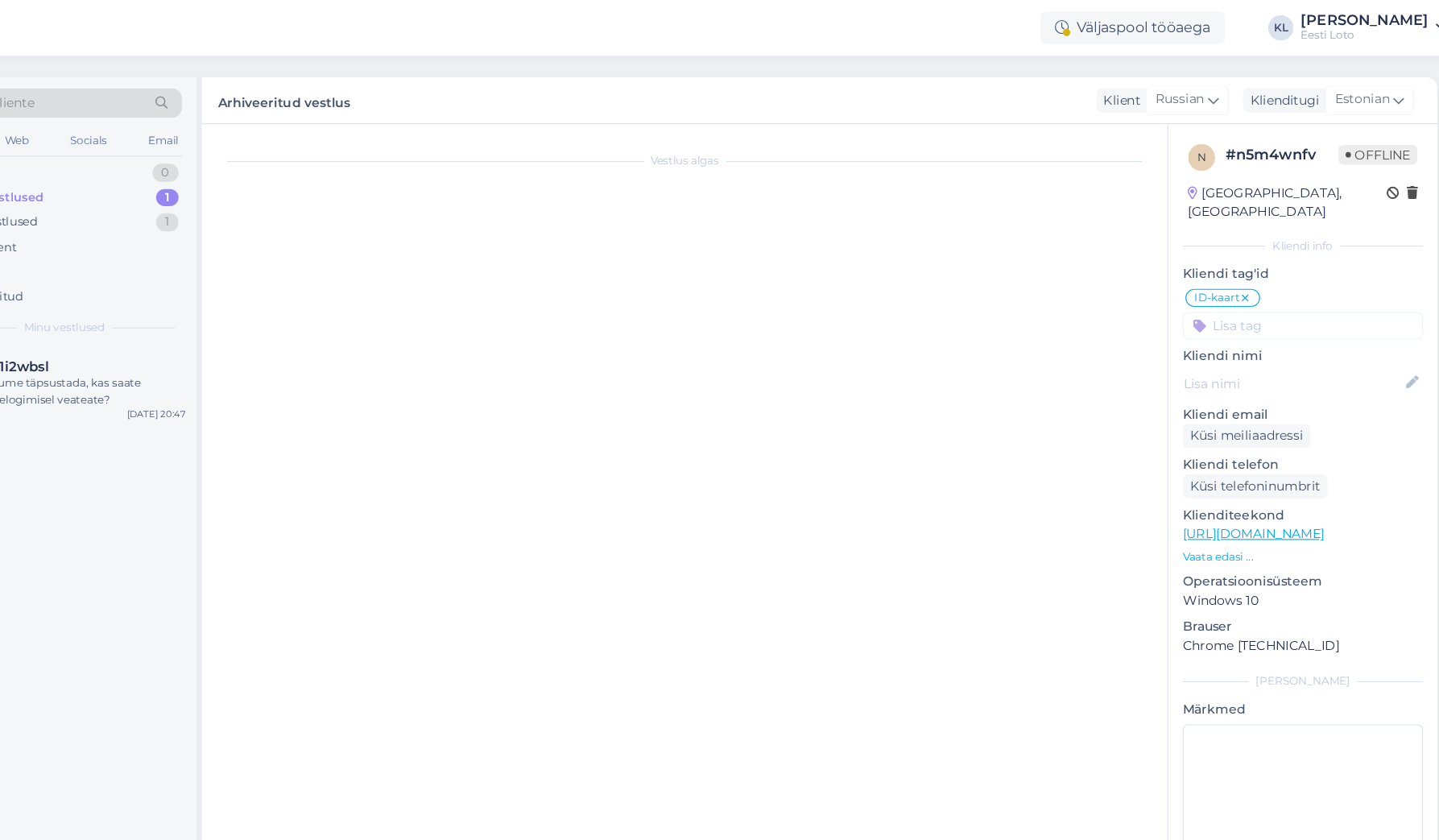
scroll to position [50, 0]
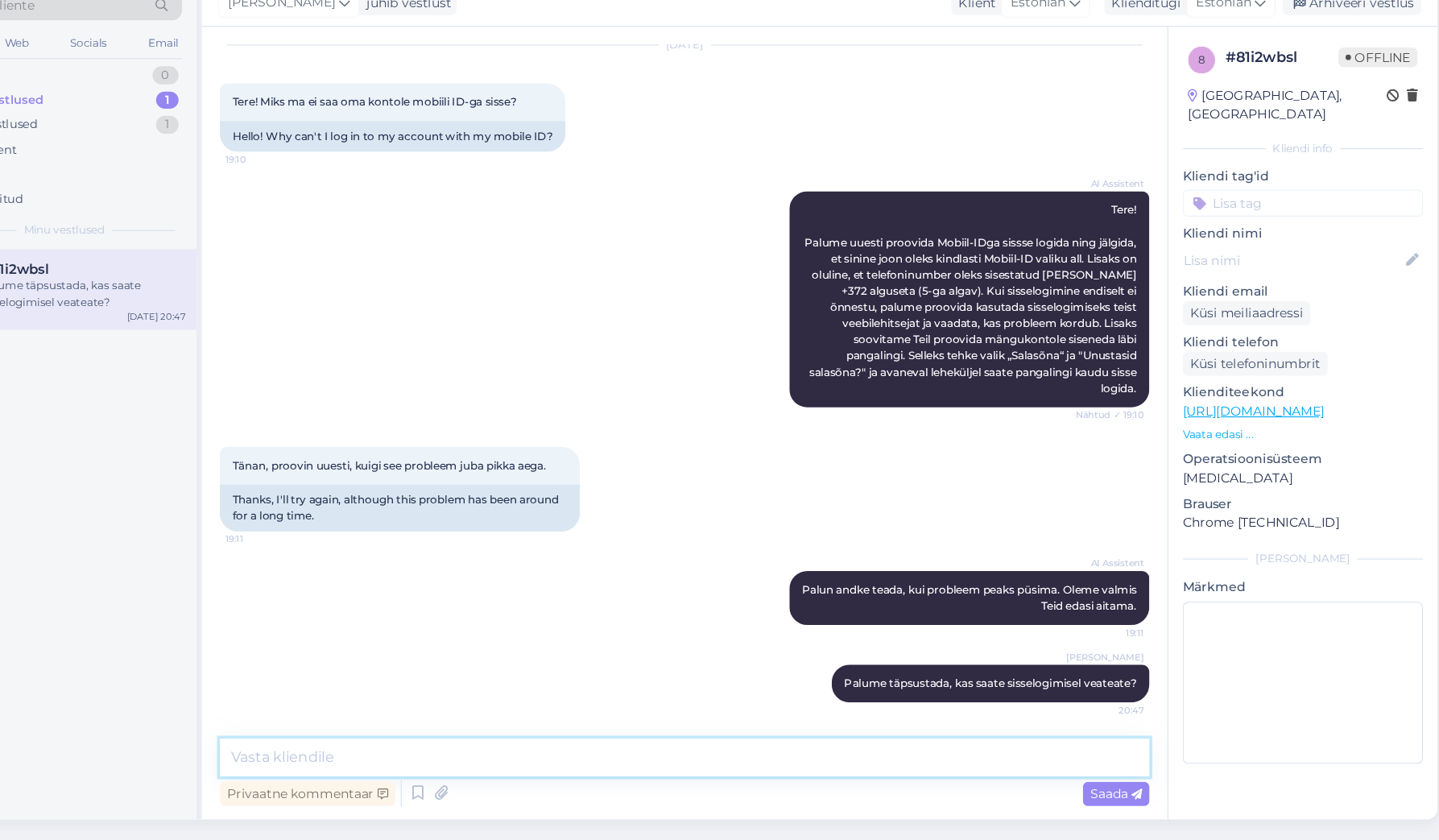
click at [330, 748] on textarea at bounding box center [746, 765] width 832 height 34
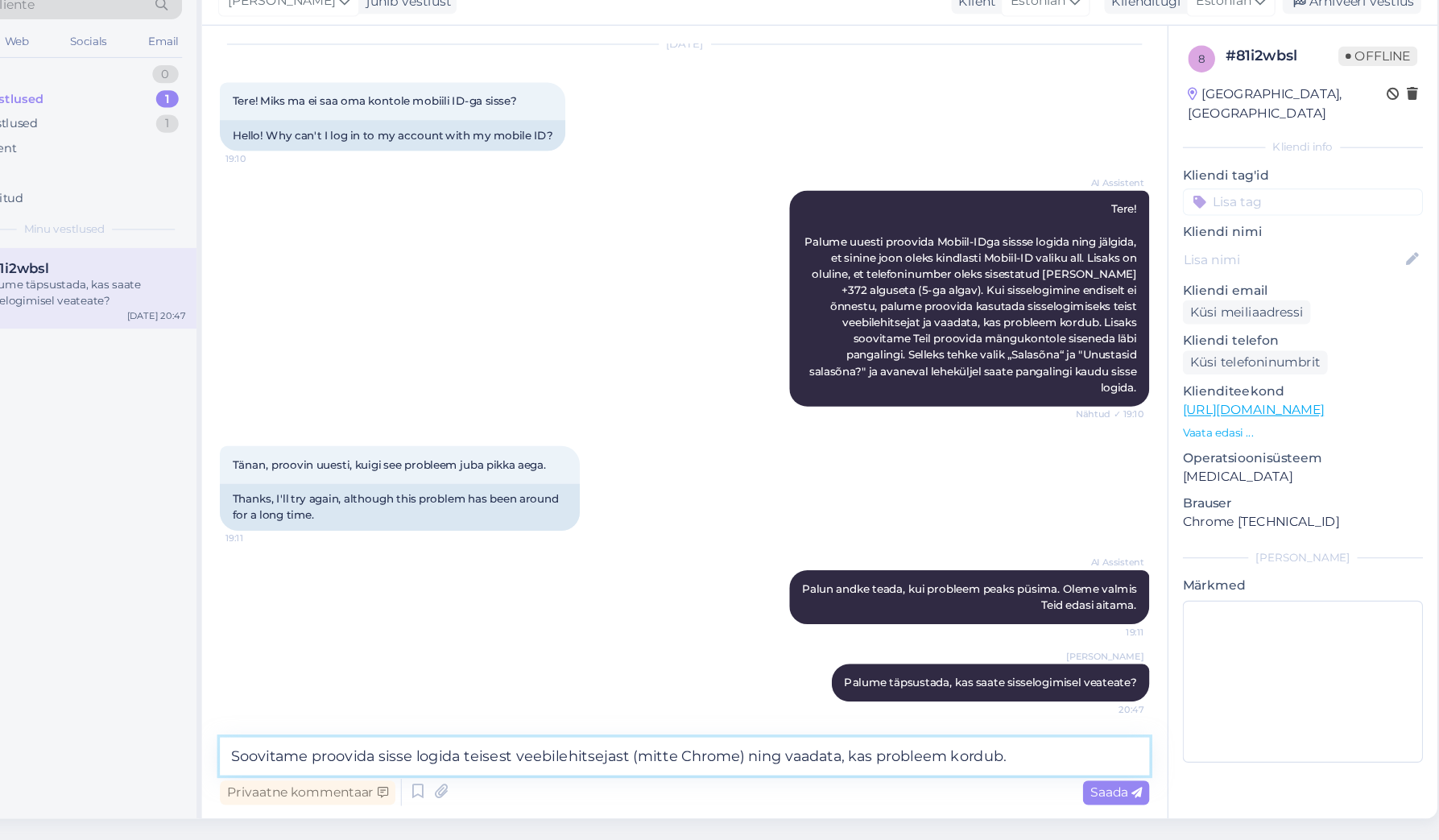
scroll to position [0, 0]
type textarea "Soovitame proovida sisse logida teisest veebilehitsejast (mitte Chrome) ning va…"
click at [1109, 790] on span "Saada" at bounding box center [1132, 798] width 46 height 15
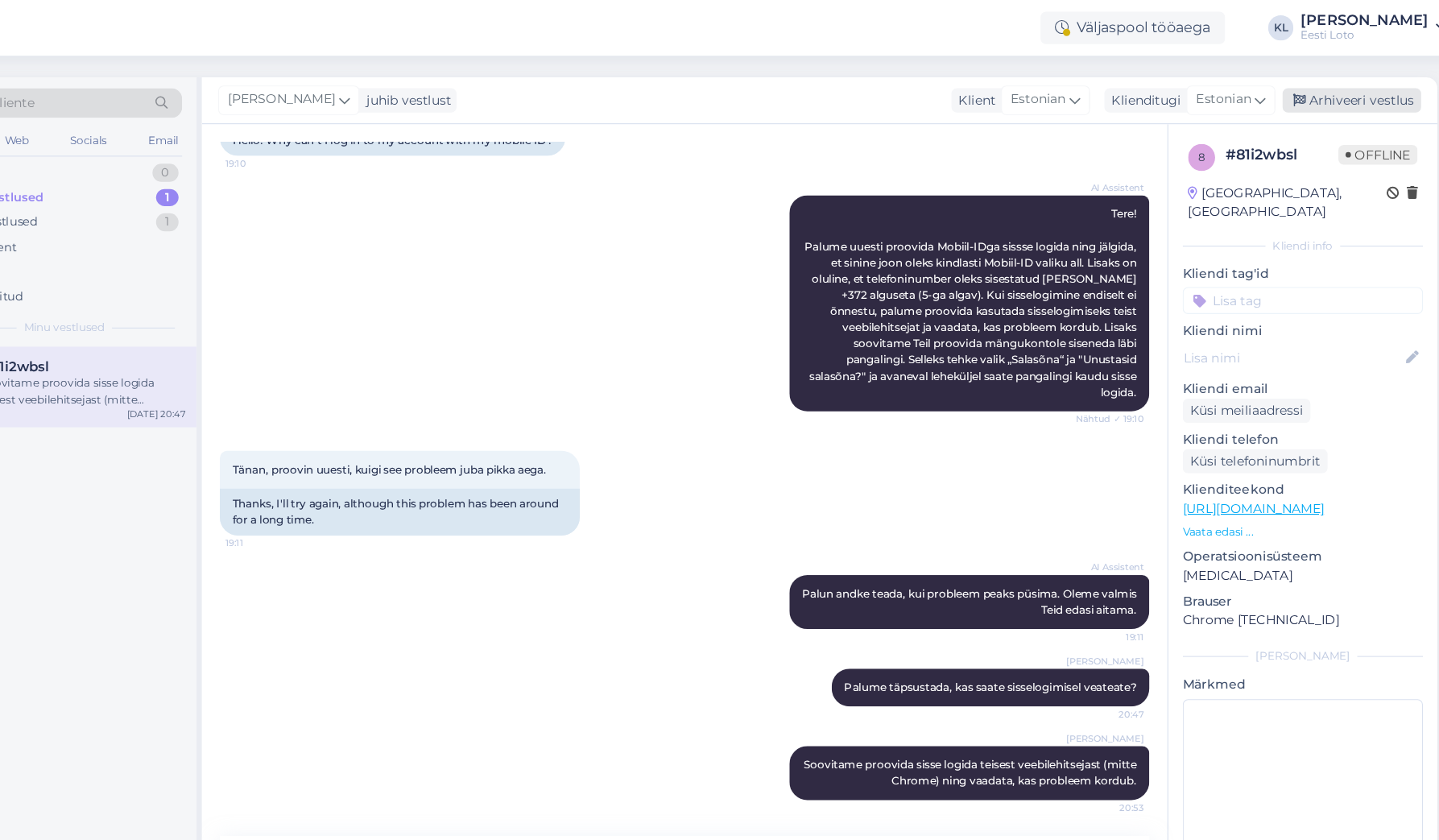
click at [1281, 84] on div "Arhiveeri vestlus" at bounding box center [1343, 90] width 124 height 22
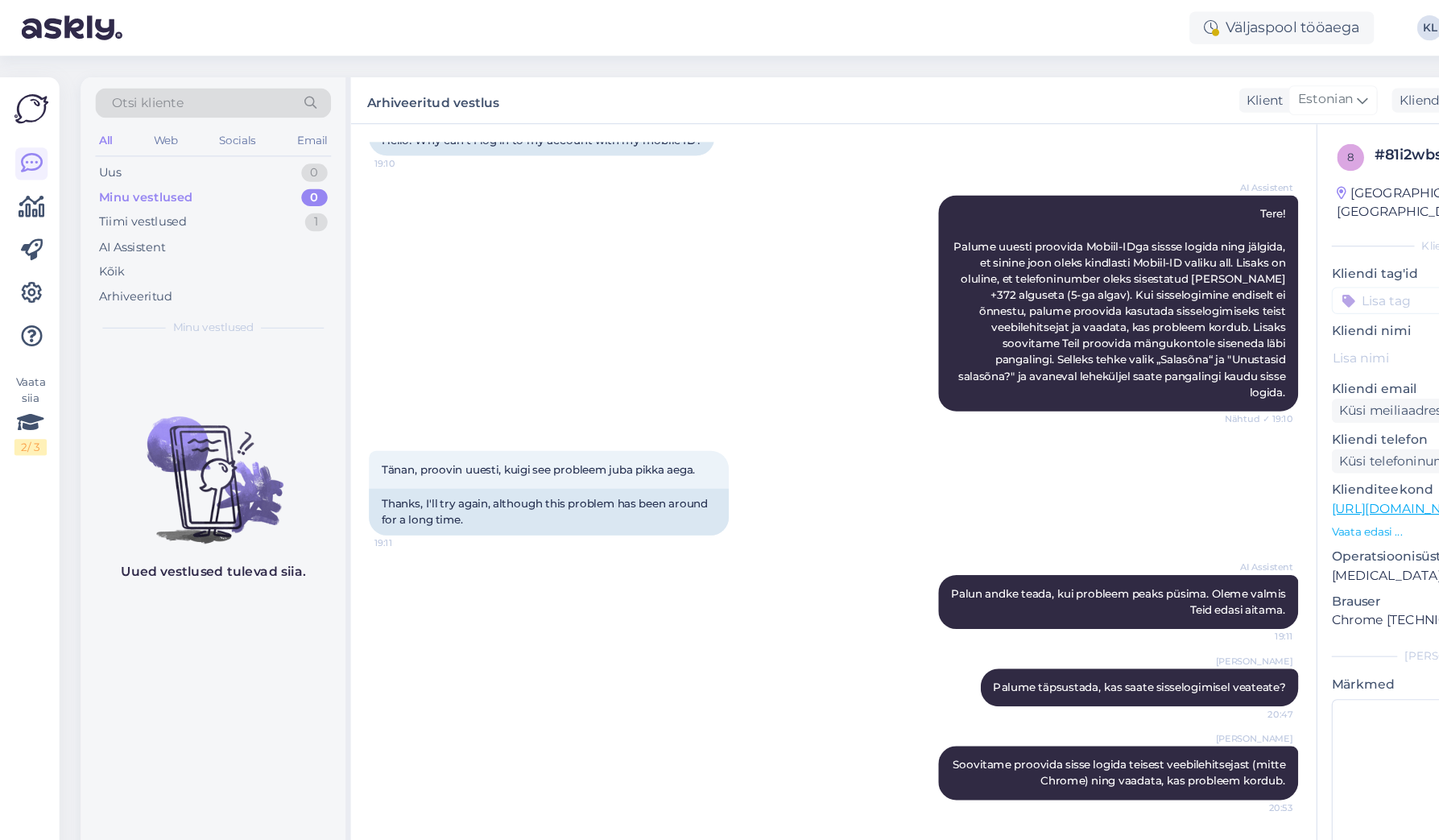
click at [113, 177] on div "Minu vestlused" at bounding box center [130, 177] width 84 height 16
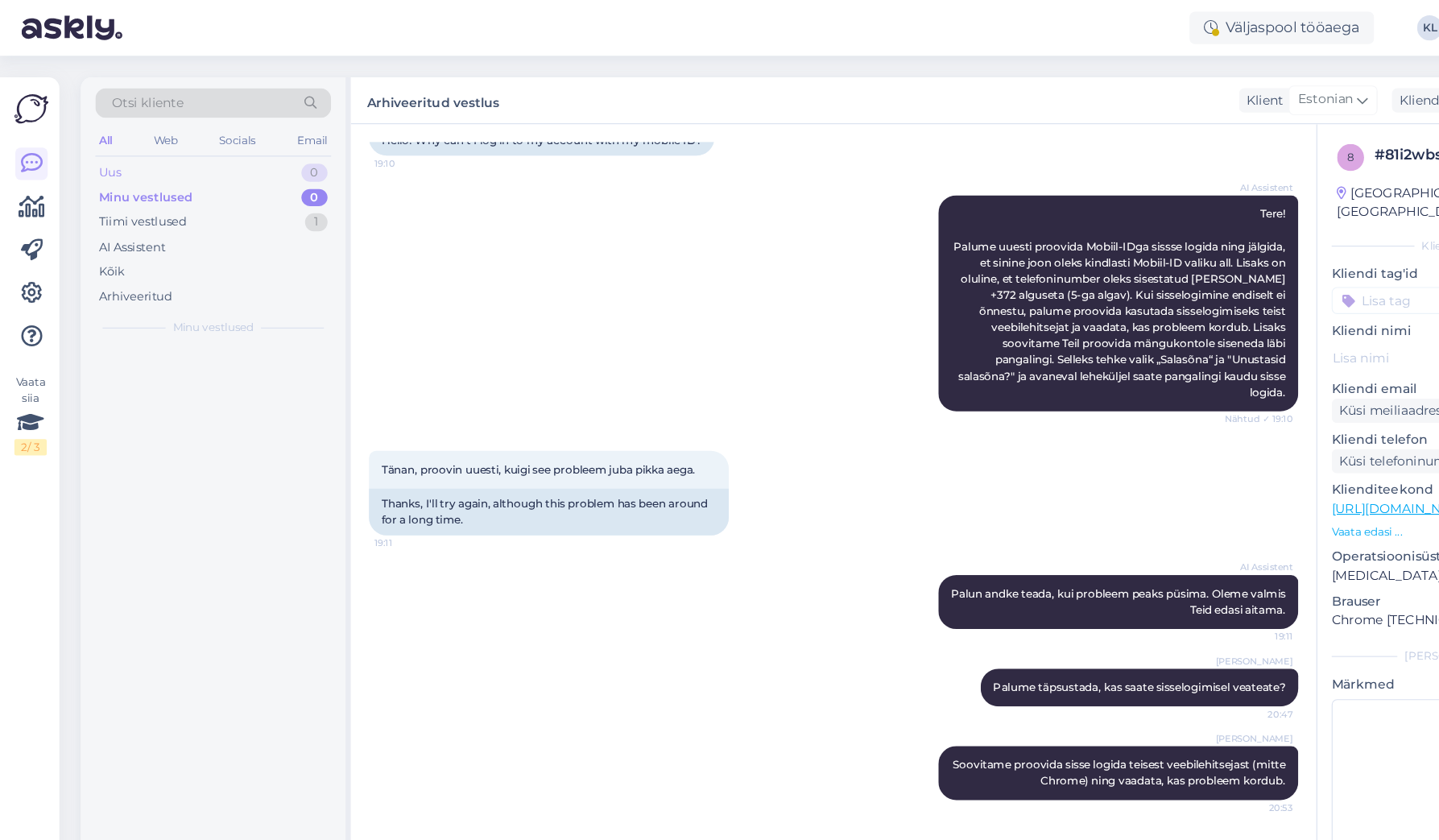
click at [137, 154] on div "Uus 0" at bounding box center [190, 155] width 211 height 23
